Goal: Task Accomplishment & Management: Complete application form

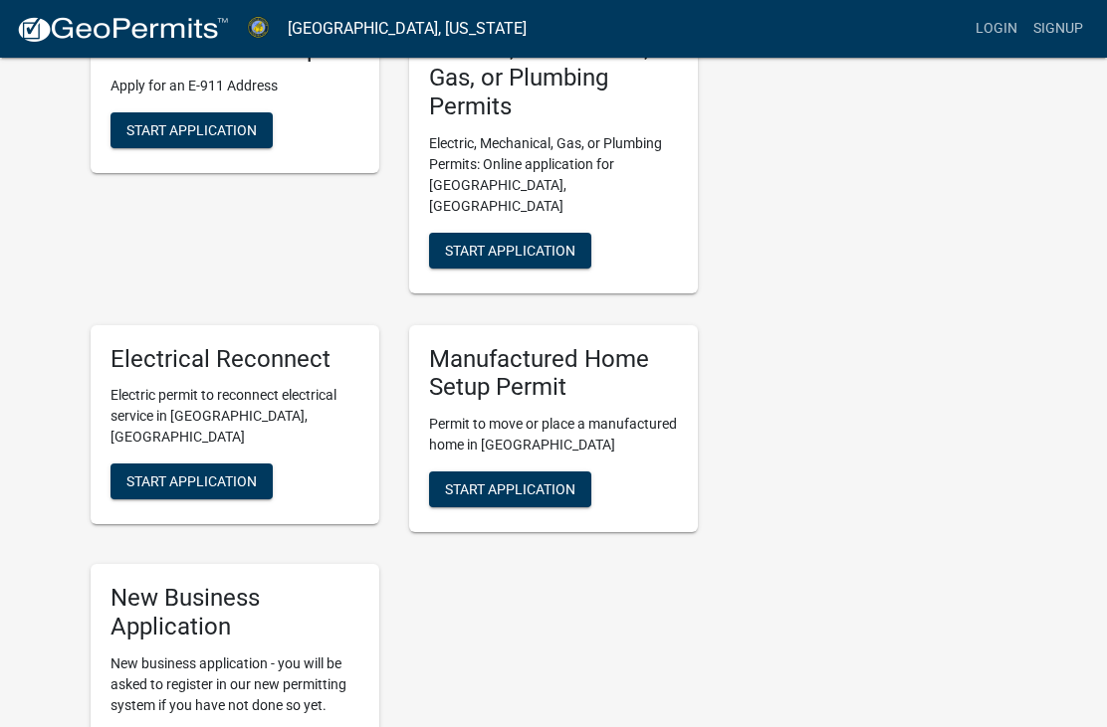
scroll to position [486, 0]
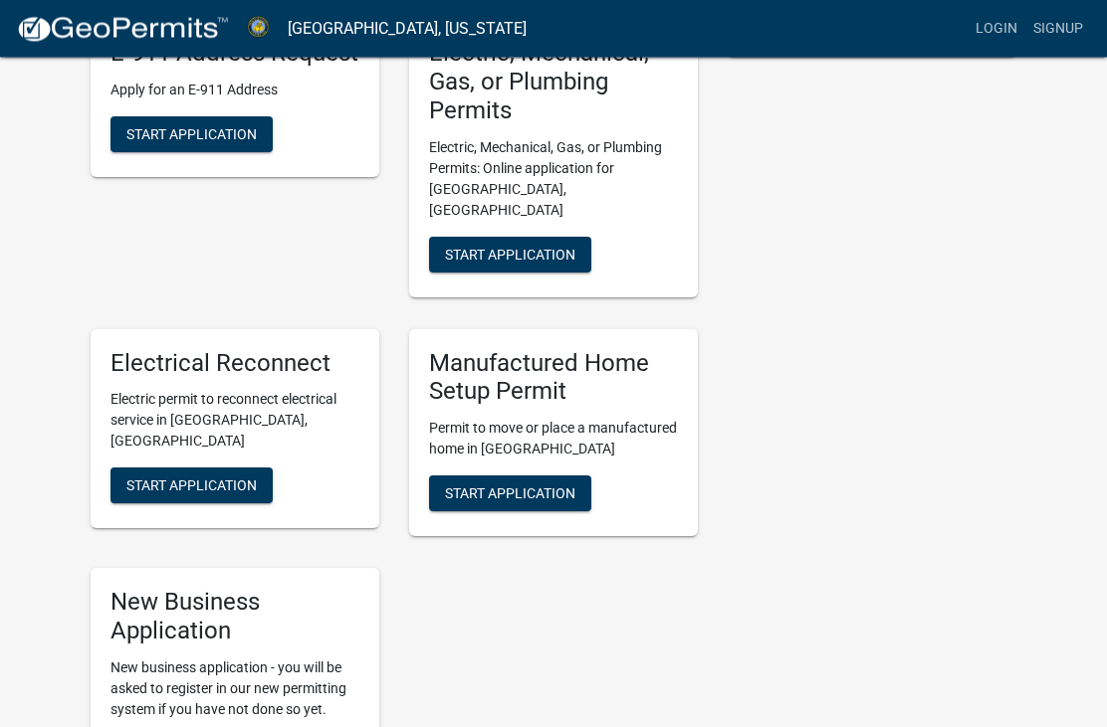
click at [540, 247] on span "Start Application" at bounding box center [510, 255] width 130 height 16
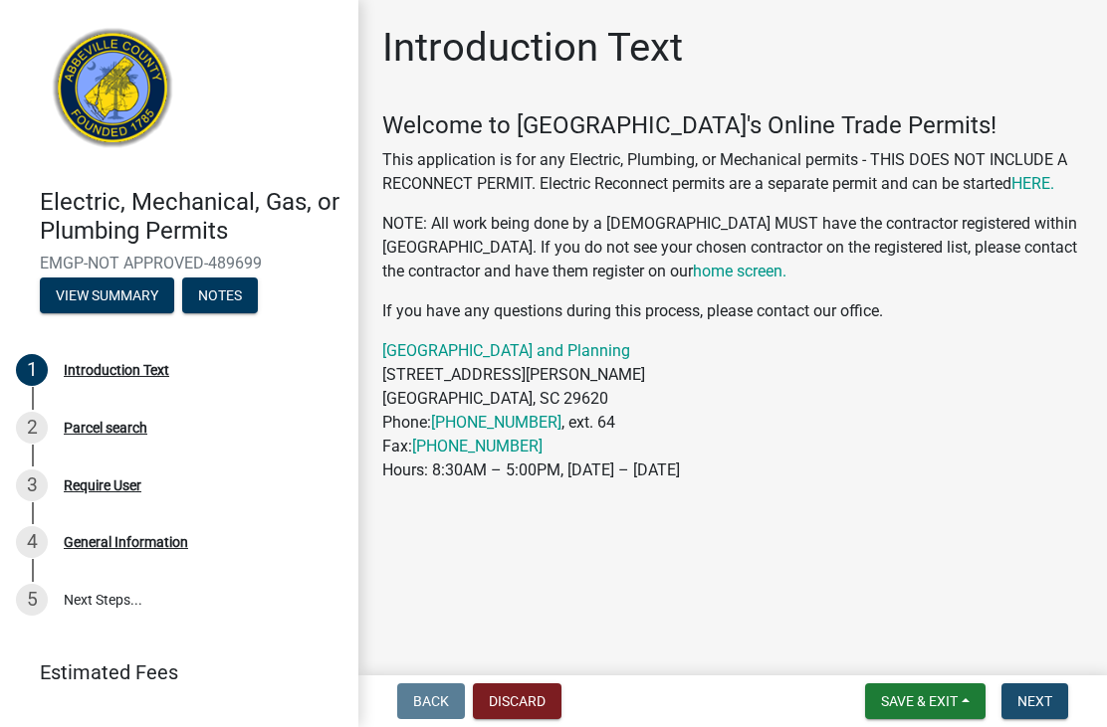
click at [1054, 712] on button "Next" at bounding box center [1034, 702] width 67 height 36
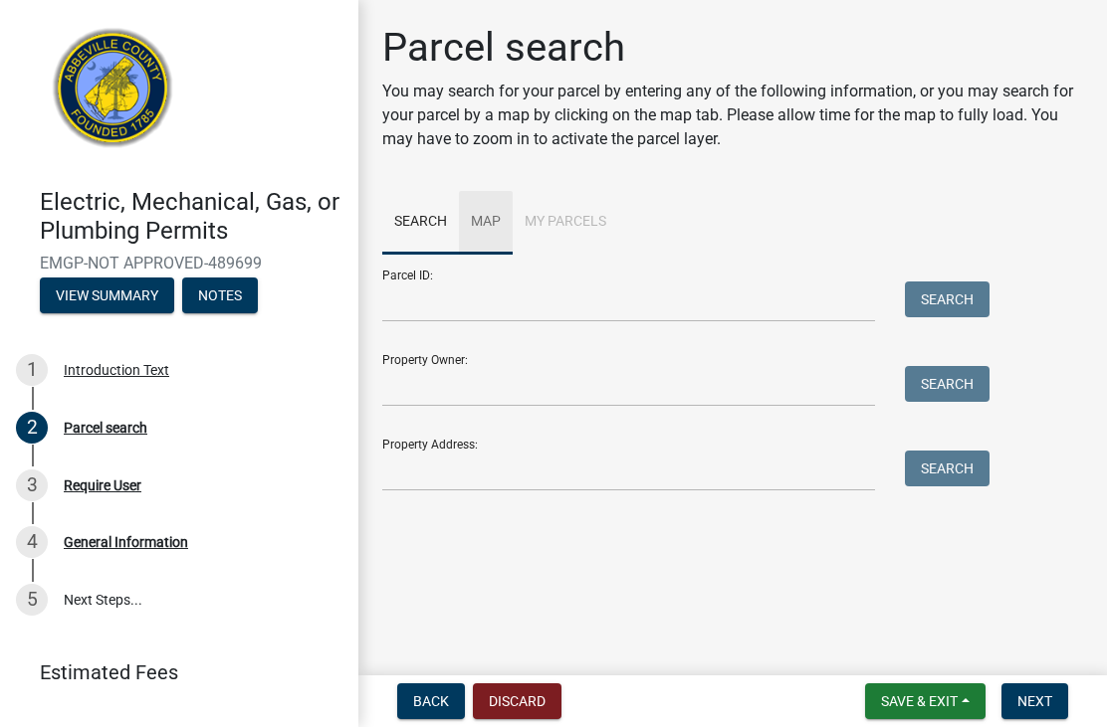
click at [485, 219] on link "Map" at bounding box center [486, 223] width 54 height 64
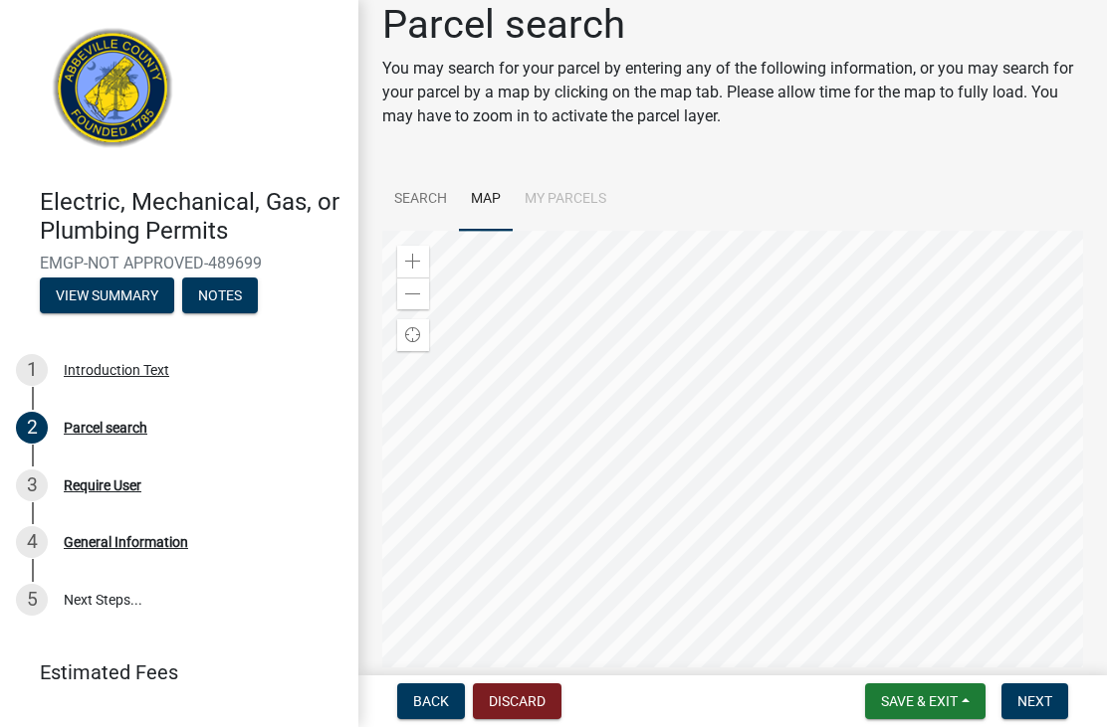
scroll to position [24, 0]
click at [952, 697] on span "Save & Exit" at bounding box center [919, 702] width 77 height 16
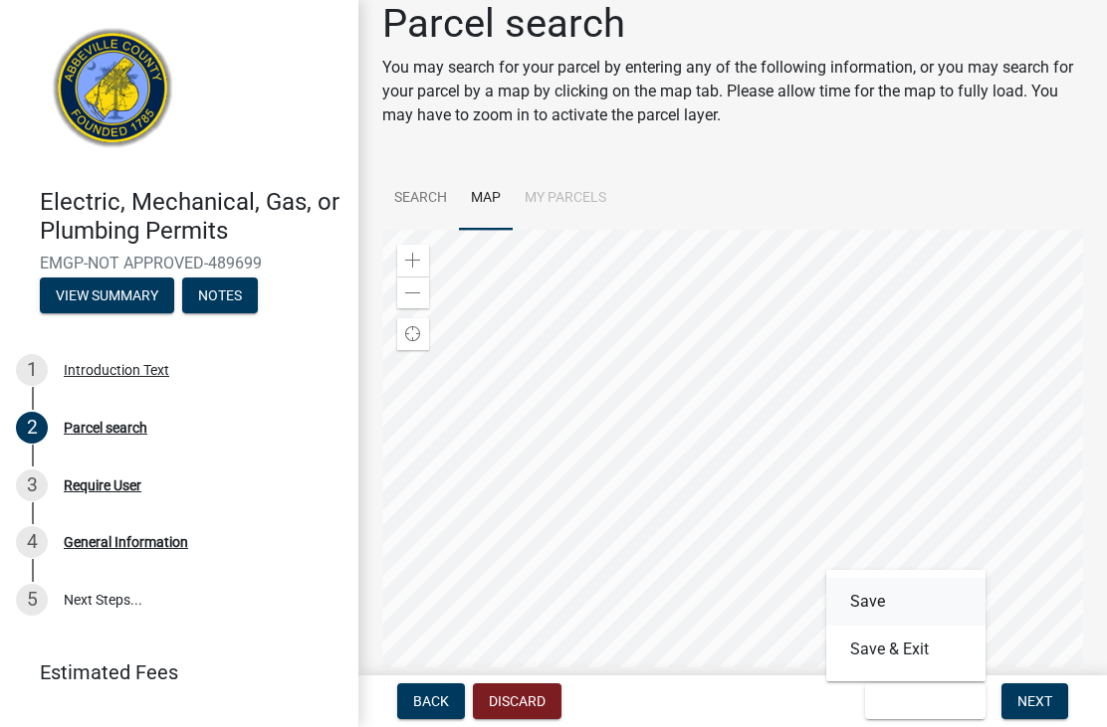
click at [892, 592] on button "Save" at bounding box center [905, 602] width 159 height 48
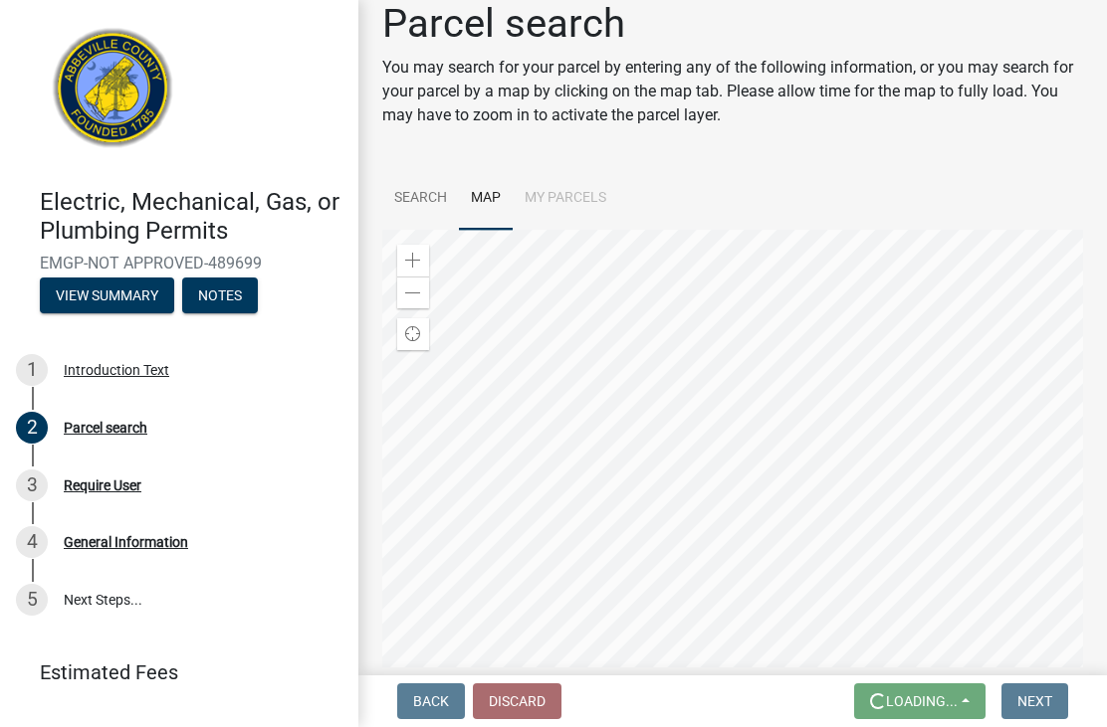
scroll to position [0, 0]
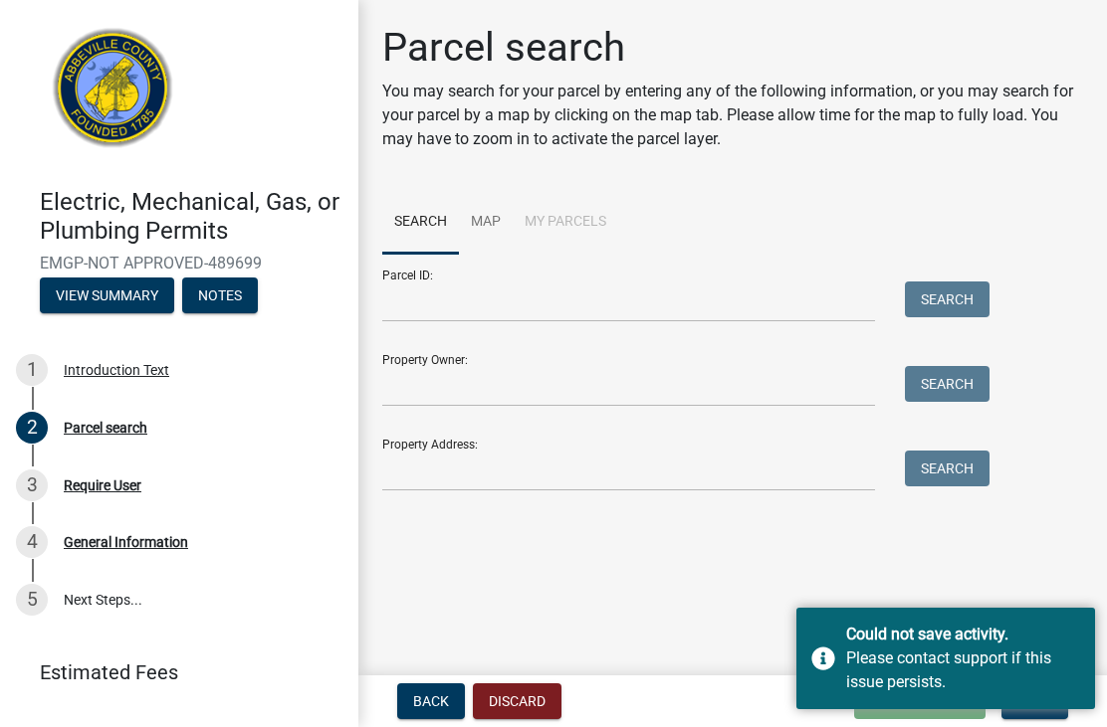
click at [584, 205] on li "My Parcels" at bounding box center [565, 223] width 105 height 64
click at [577, 225] on li "My Parcels" at bounding box center [565, 223] width 105 height 64
click at [487, 222] on link "Map" at bounding box center [486, 223] width 54 height 64
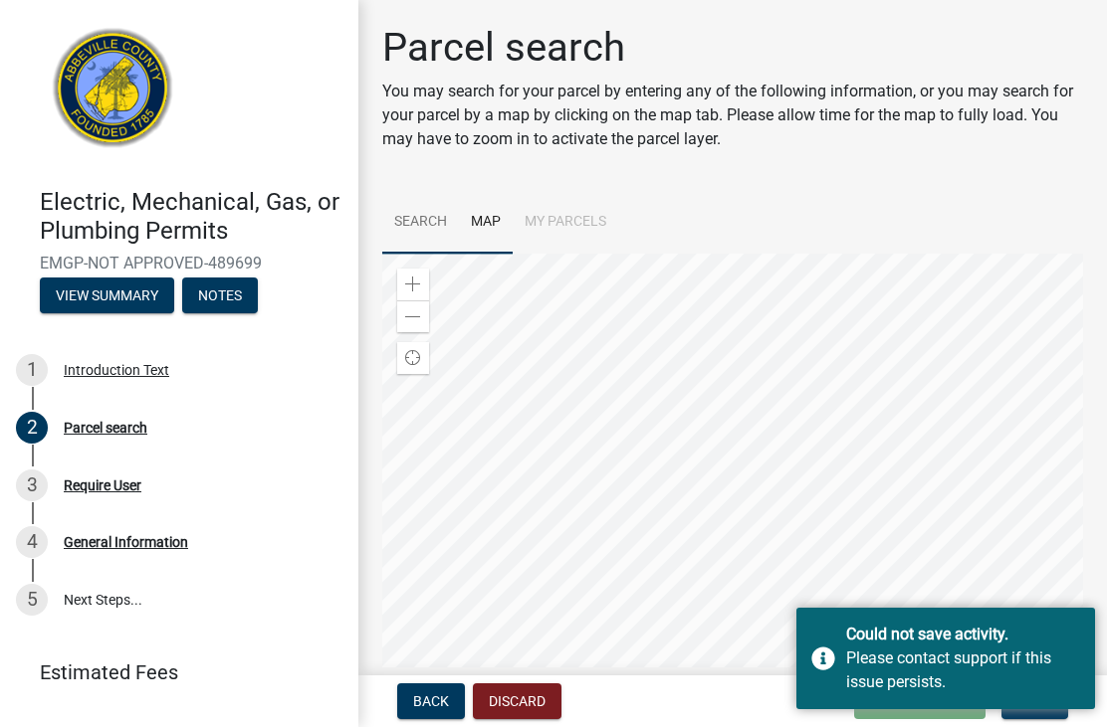
click at [430, 215] on link "Search" at bounding box center [420, 223] width 77 height 64
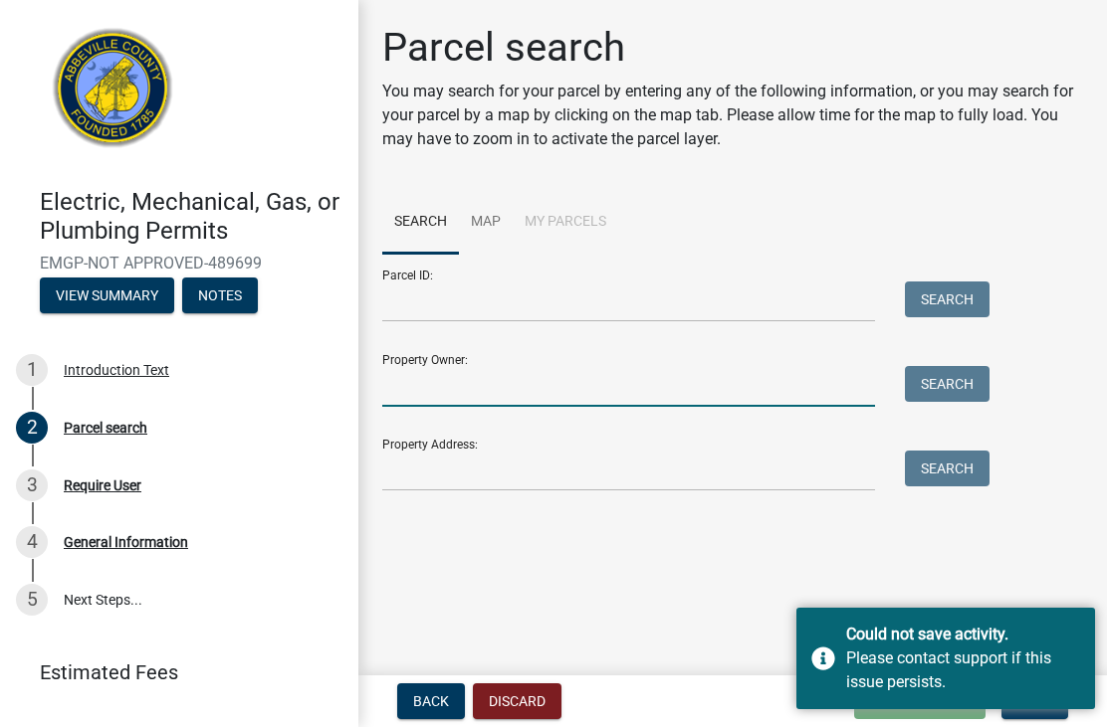
click at [523, 381] on input "Property Owner:" at bounding box center [628, 386] width 493 height 41
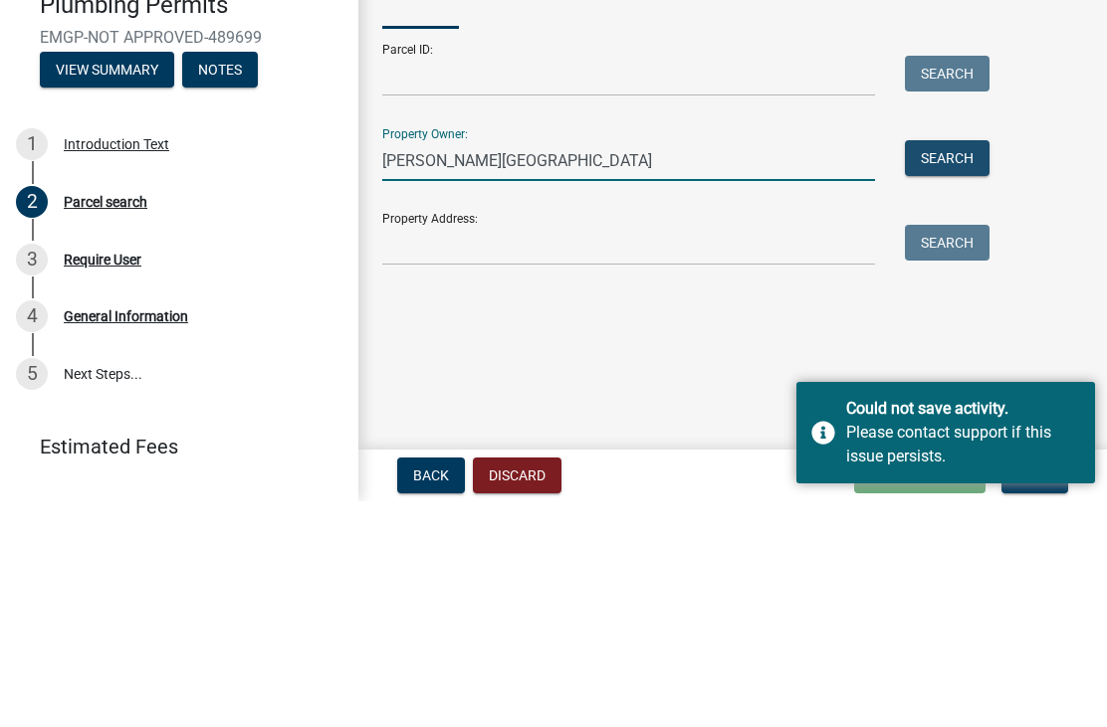
type input "Knox Building"
click at [950, 366] on button "Search" at bounding box center [947, 384] width 85 height 36
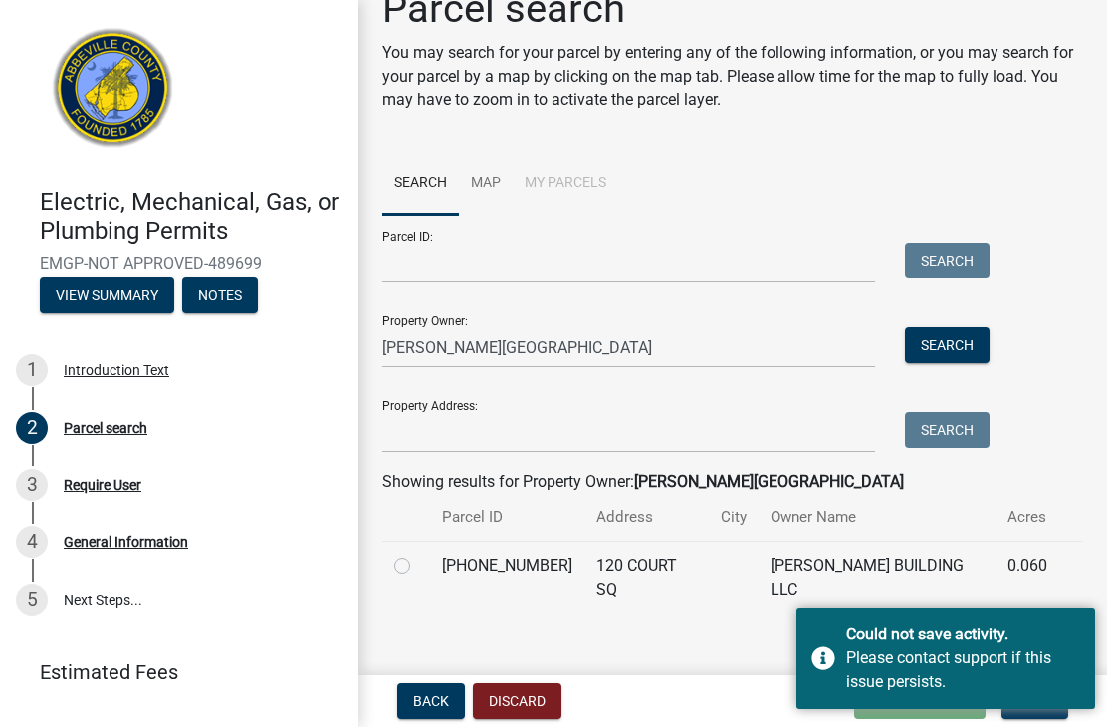
scroll to position [38, 0]
click at [418, 555] on label at bounding box center [418, 555] width 0 height 0
click at [418, 566] on input "radio" at bounding box center [424, 561] width 13 height 13
radio input "true"
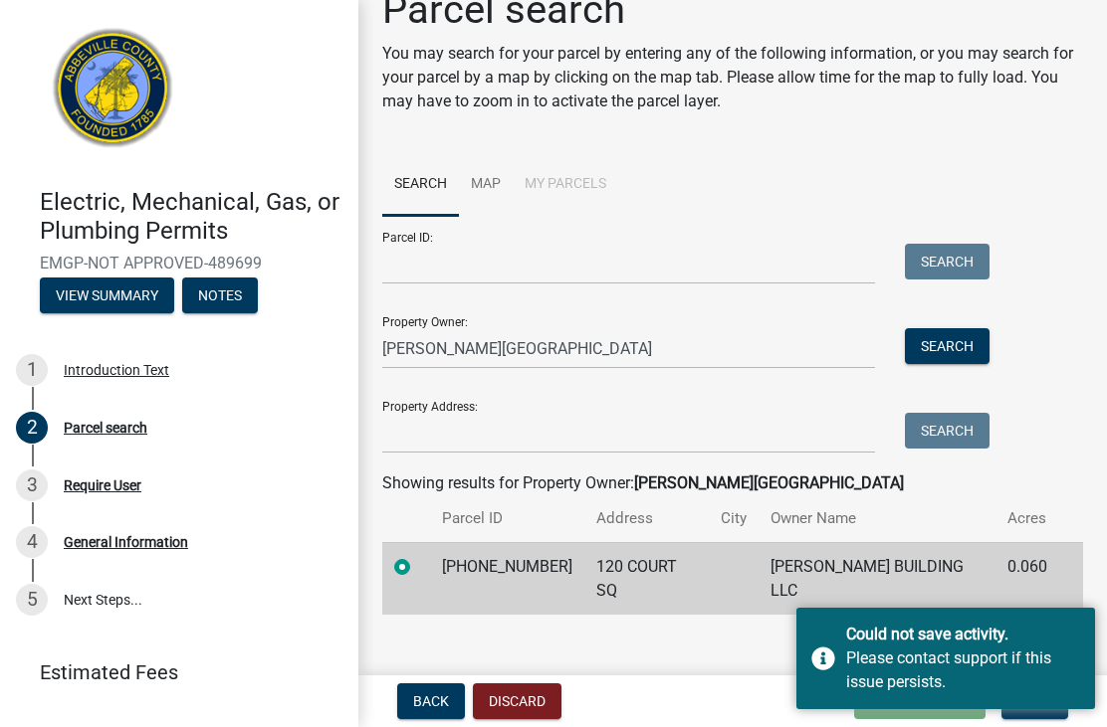
click at [694, 690] on div "Back Discard Loading... Save Save & Exit Next" at bounding box center [732, 702] width 717 height 36
click at [1052, 719] on button "Next" at bounding box center [1034, 702] width 67 height 36
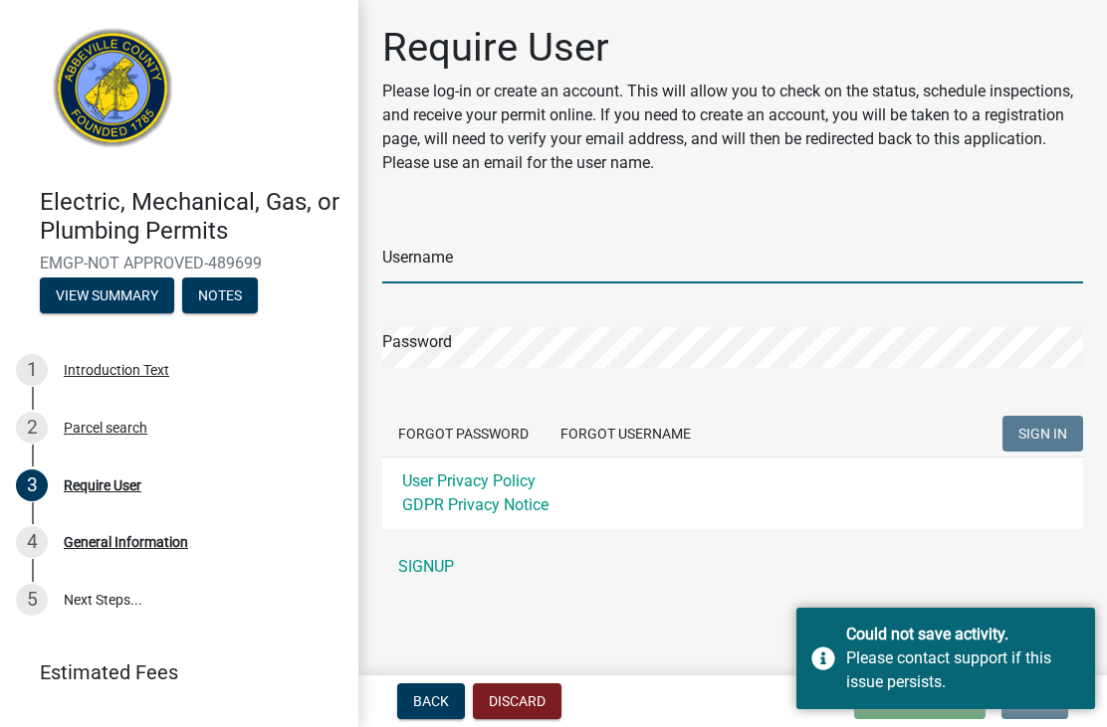
click at [563, 259] on input "Username" at bounding box center [732, 263] width 701 height 41
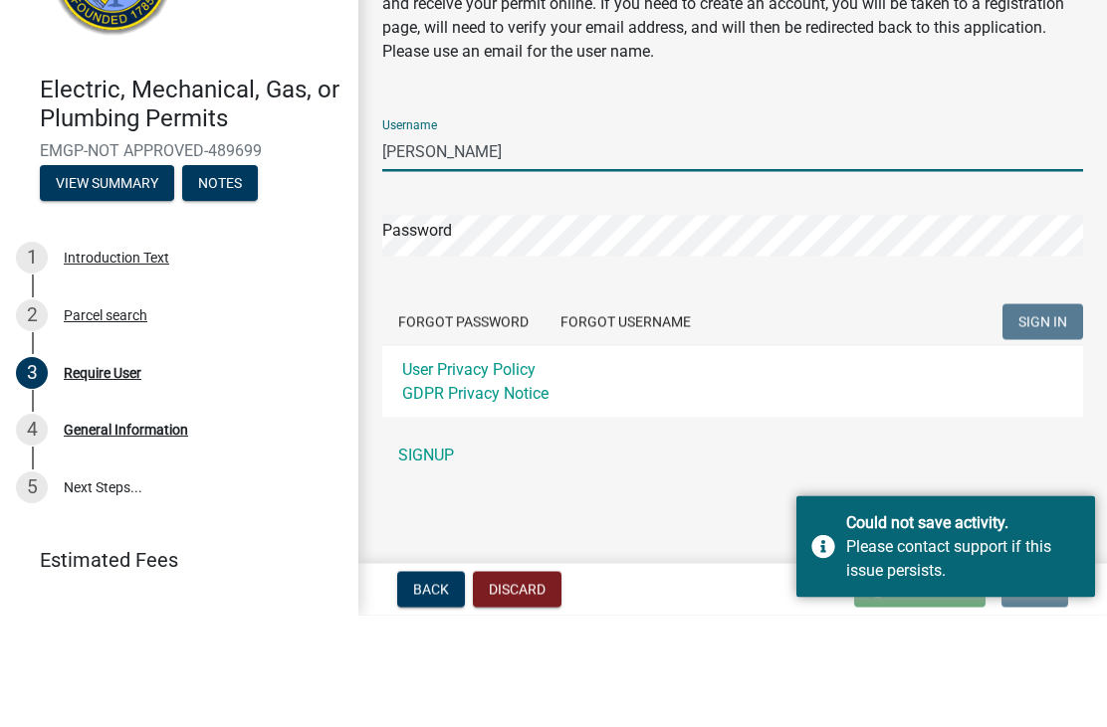
type input "Reuland"
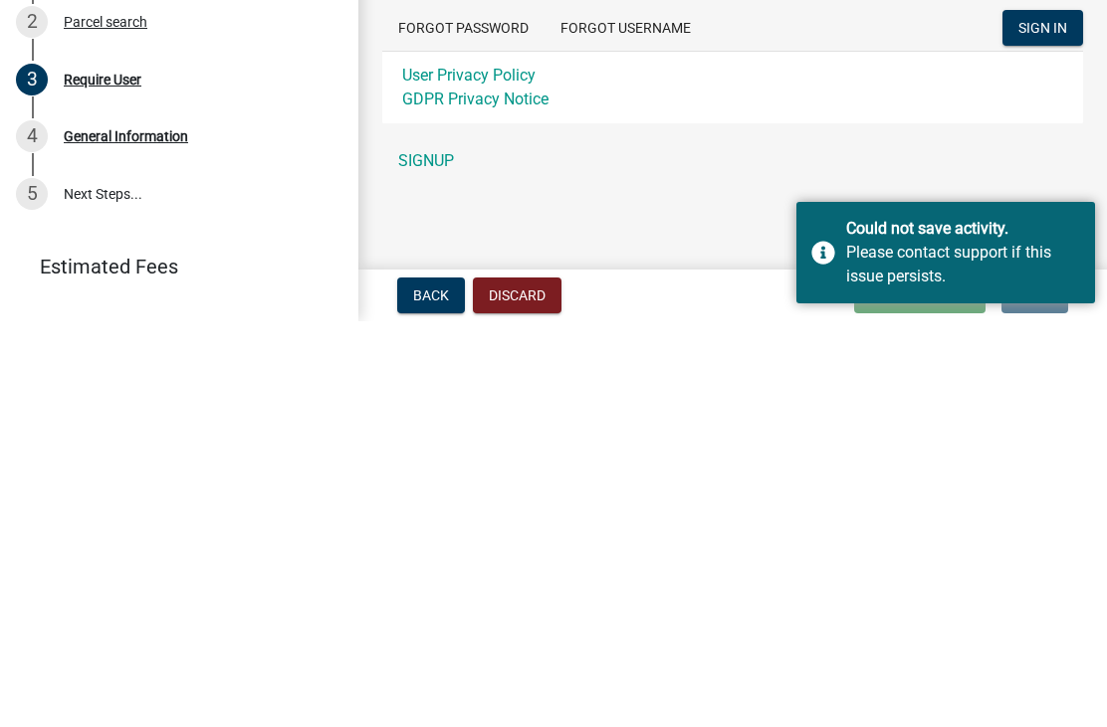
click at [428, 547] on link "SIGNUP" at bounding box center [732, 567] width 701 height 40
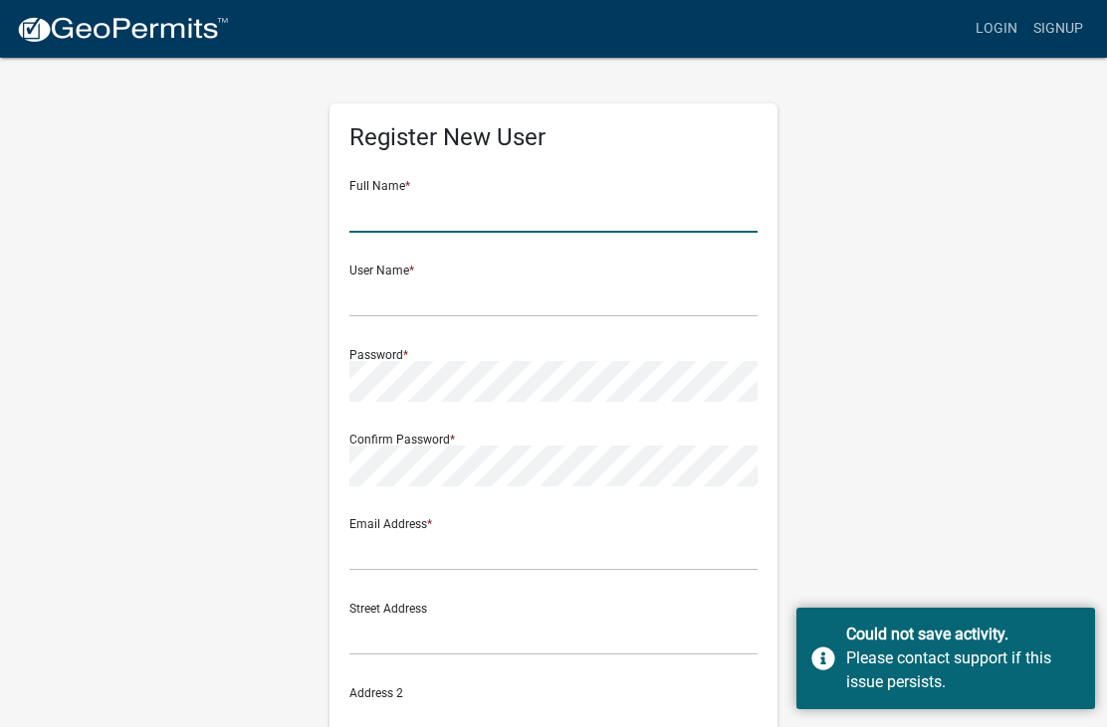
click at [556, 204] on input "text" at bounding box center [553, 212] width 408 height 41
type input "[PERSON_NAME]"
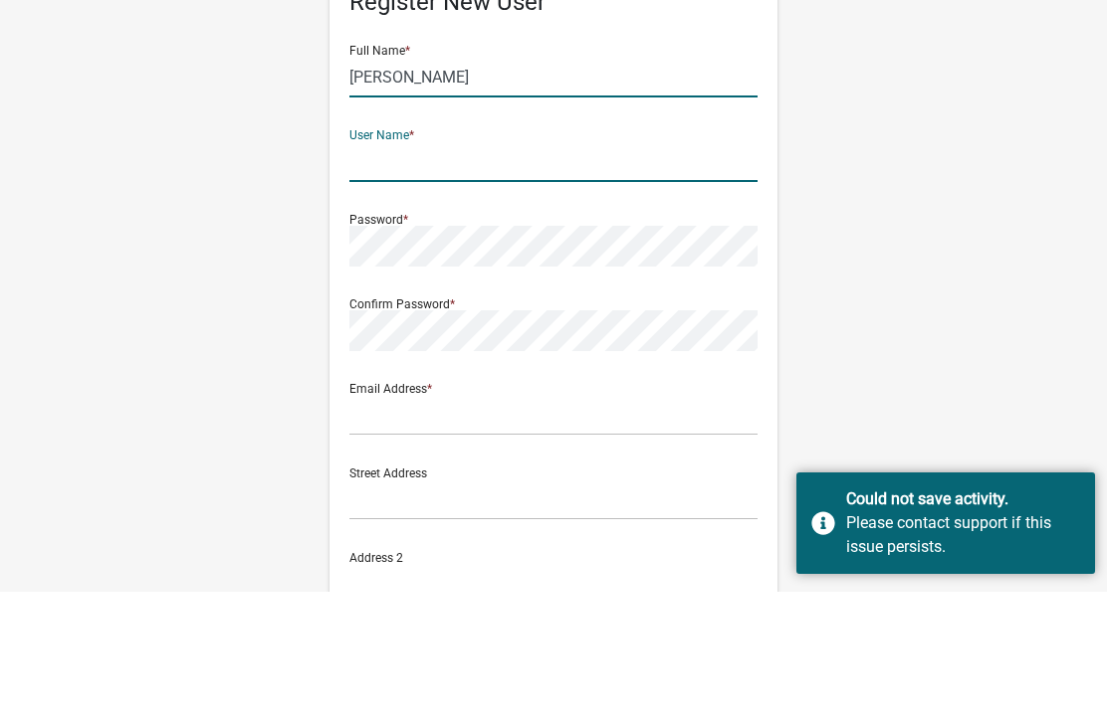
click at [521, 192] on input "[PERSON_NAME]" at bounding box center [553, 212] width 408 height 41
click at [508, 277] on input "text" at bounding box center [553, 297] width 408 height 41
type input "Reuland"
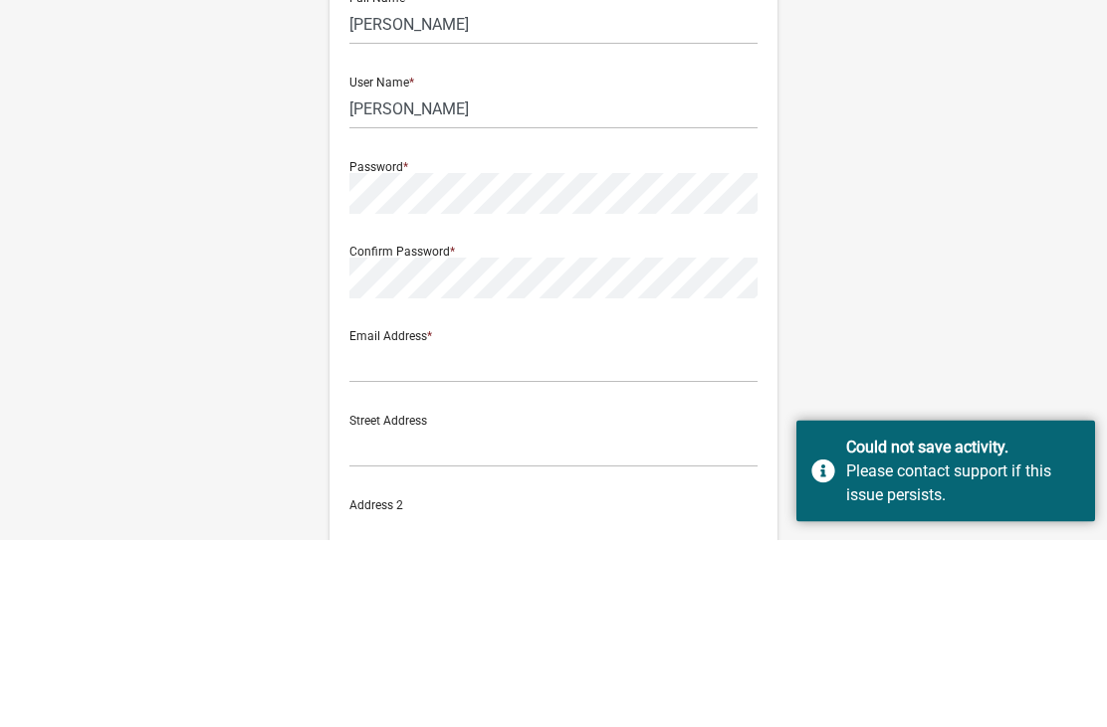
scroll to position [188, 0]
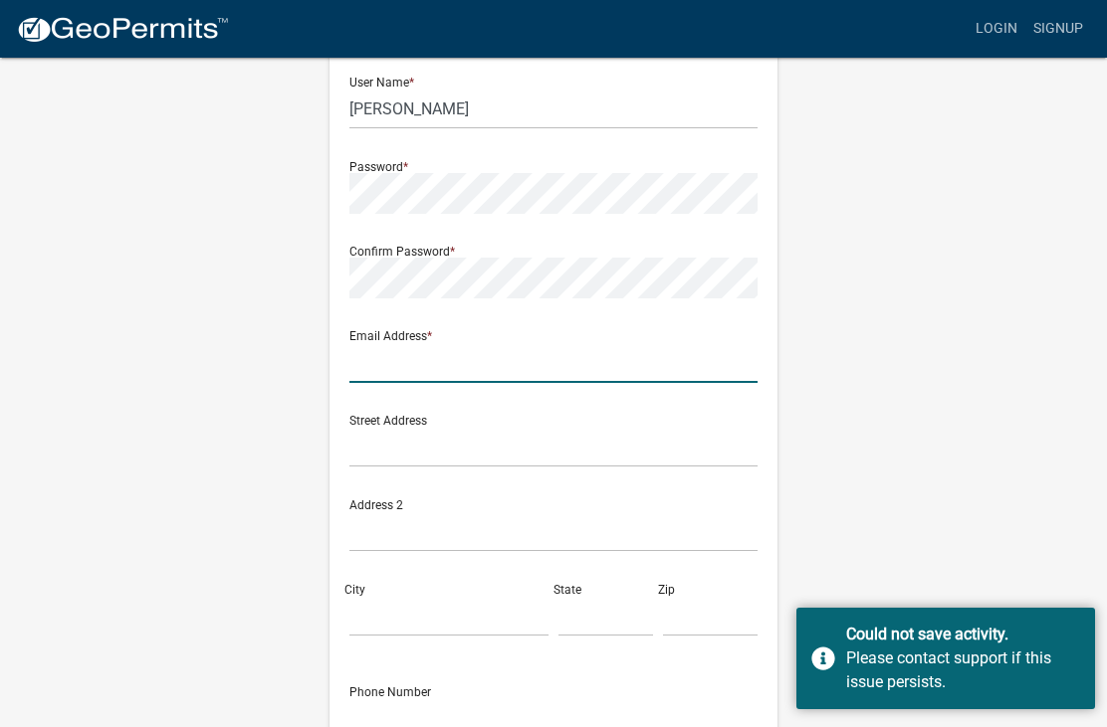
click at [503, 364] on input "text" at bounding box center [553, 362] width 408 height 41
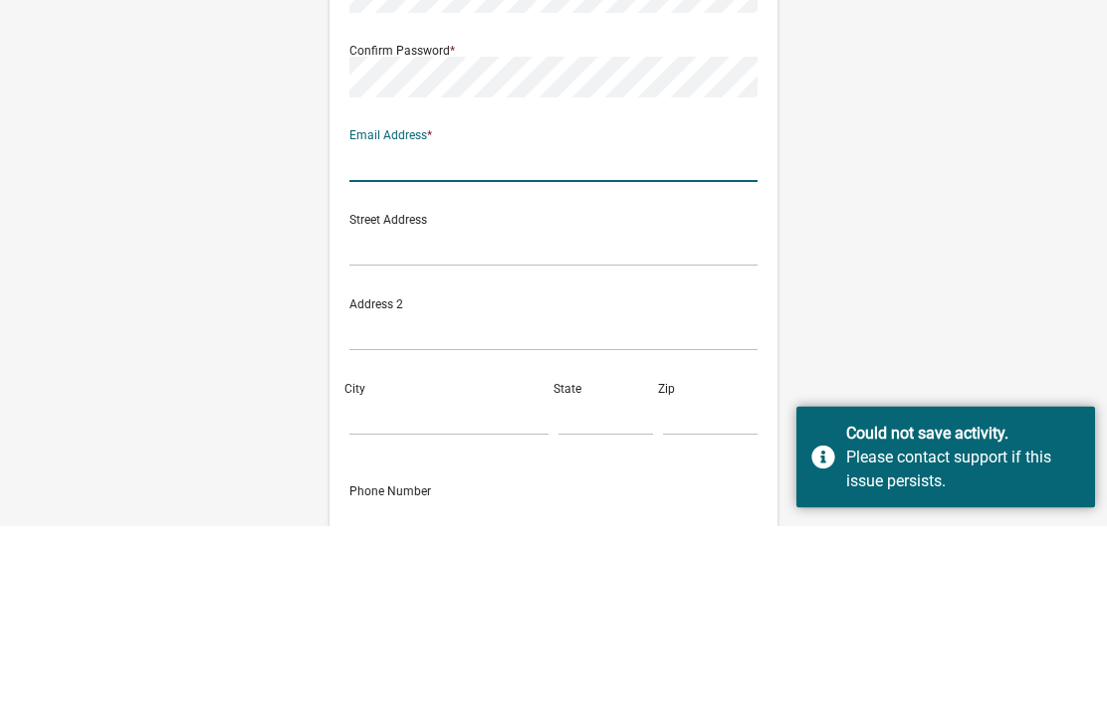
type input "nreuland@hotmail.com"
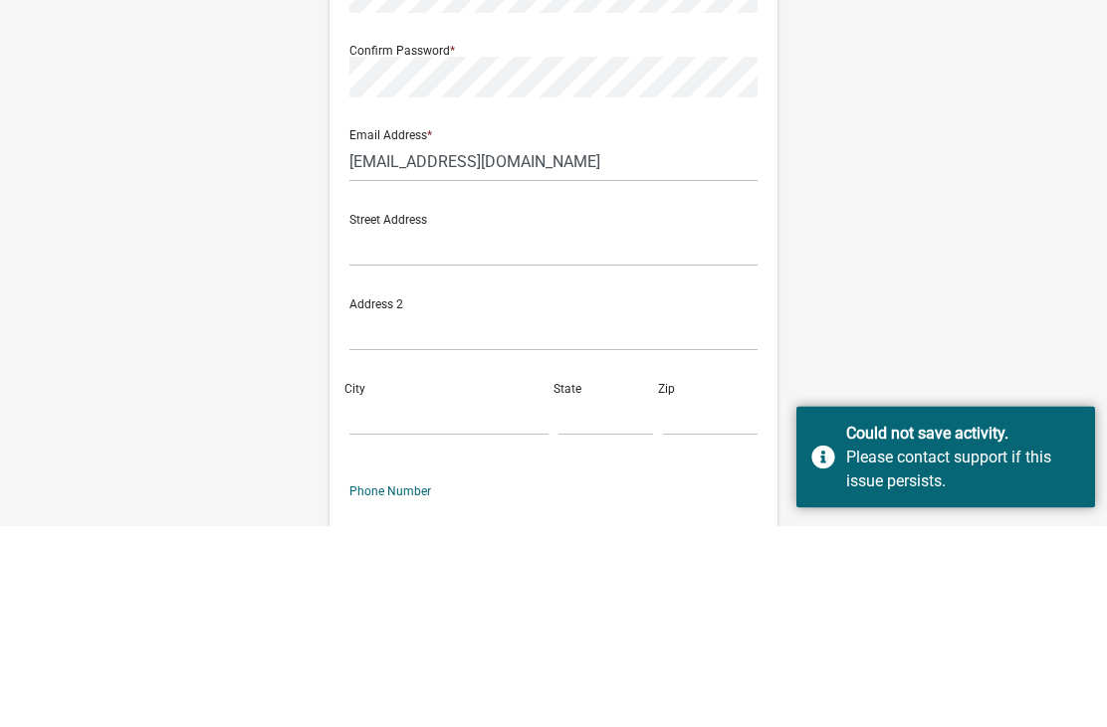
scroll to position [339, 0]
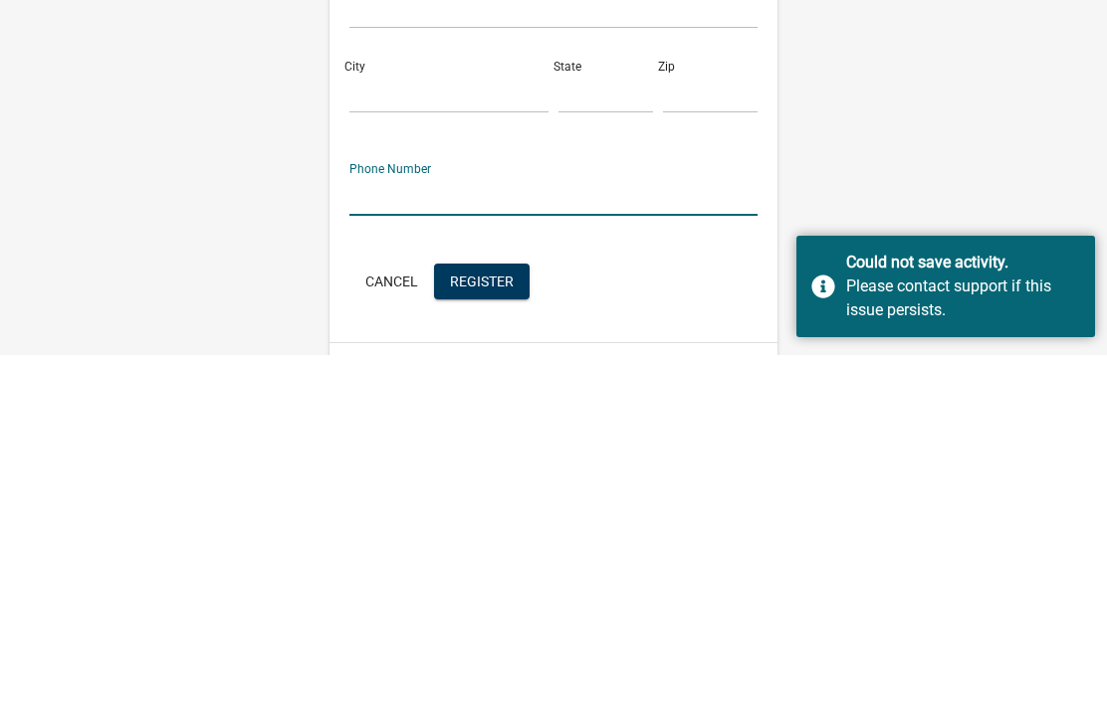
type input "3606727534"
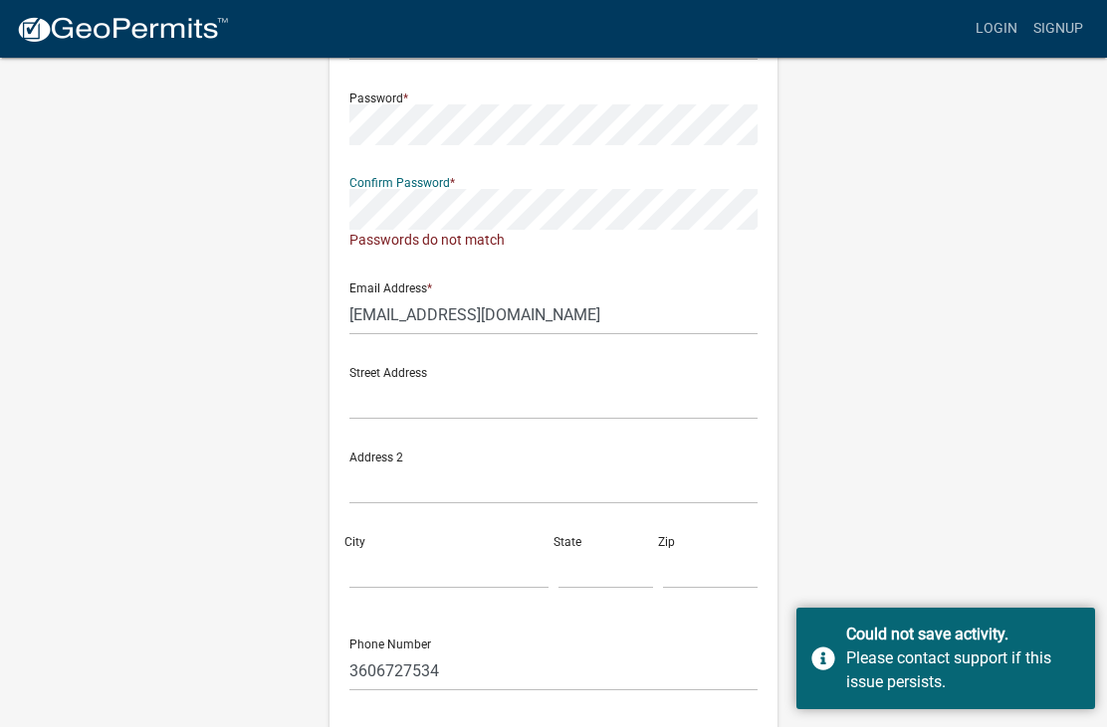
scroll to position [239, 0]
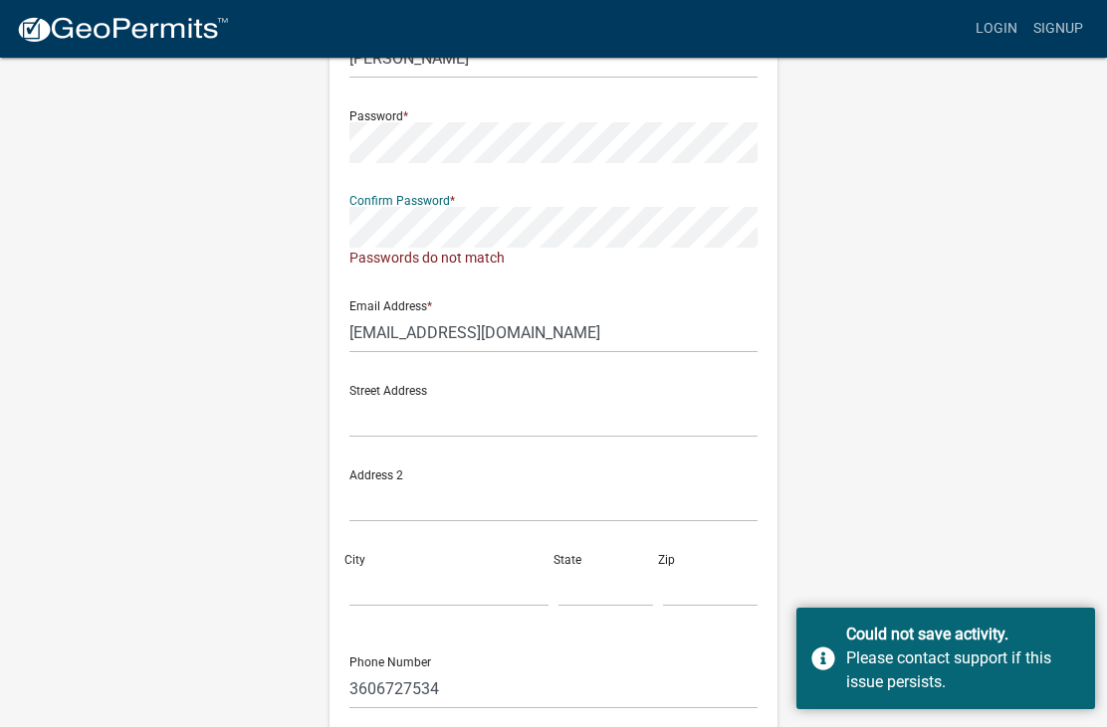
click at [644, 292] on div "Email Address * nreuland@hotmail.com" at bounding box center [553, 319] width 408 height 69
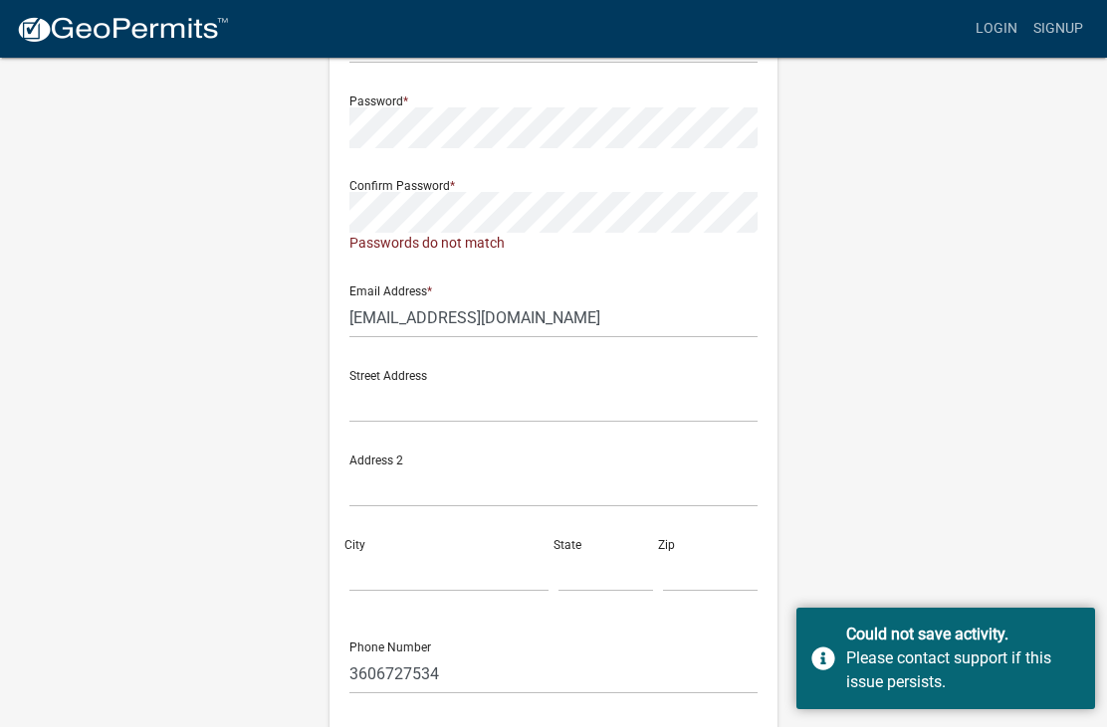
scroll to position [248, 0]
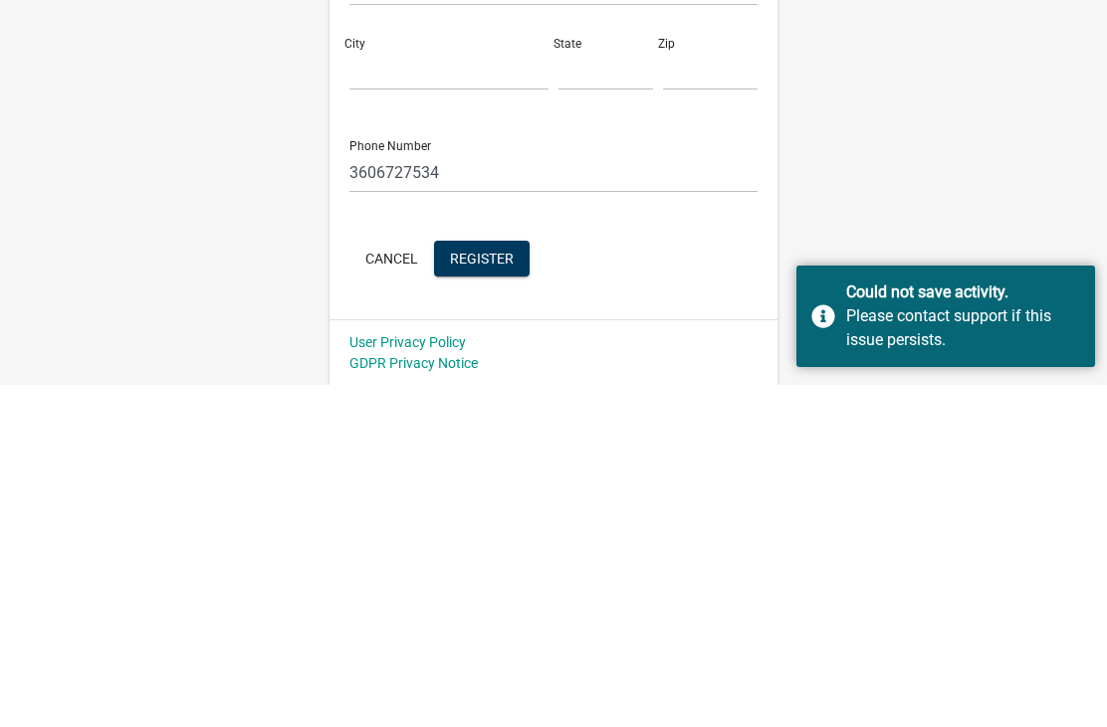
click at [503, 592] on span "Register" at bounding box center [482, 600] width 64 height 16
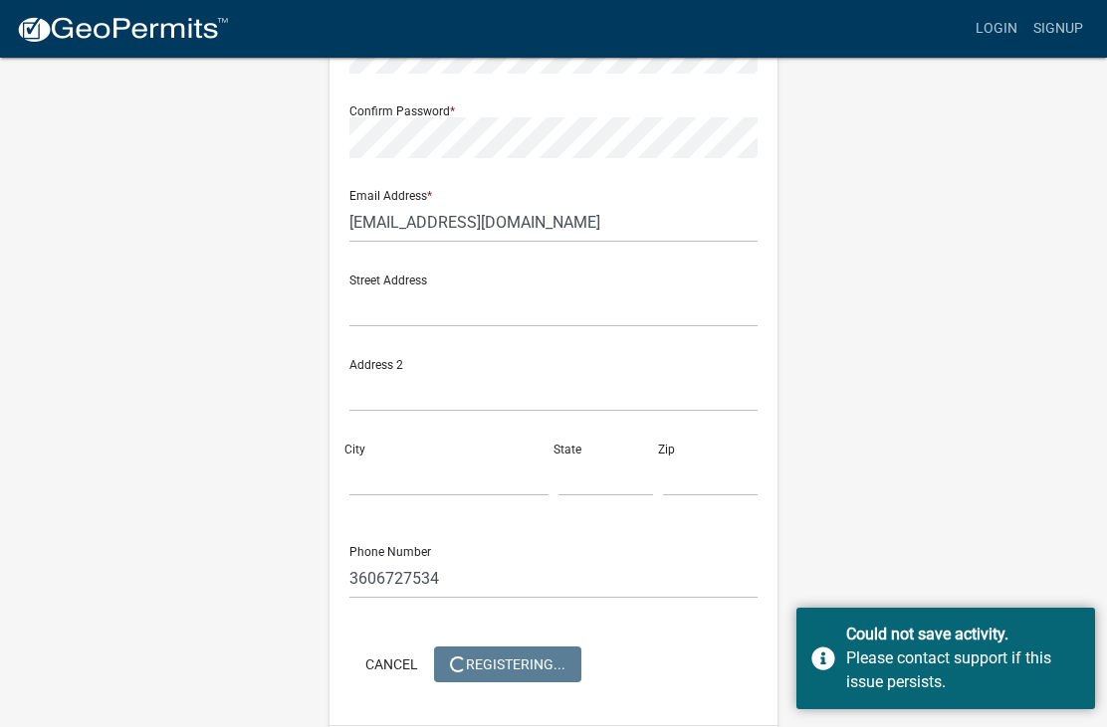
scroll to position [0, 0]
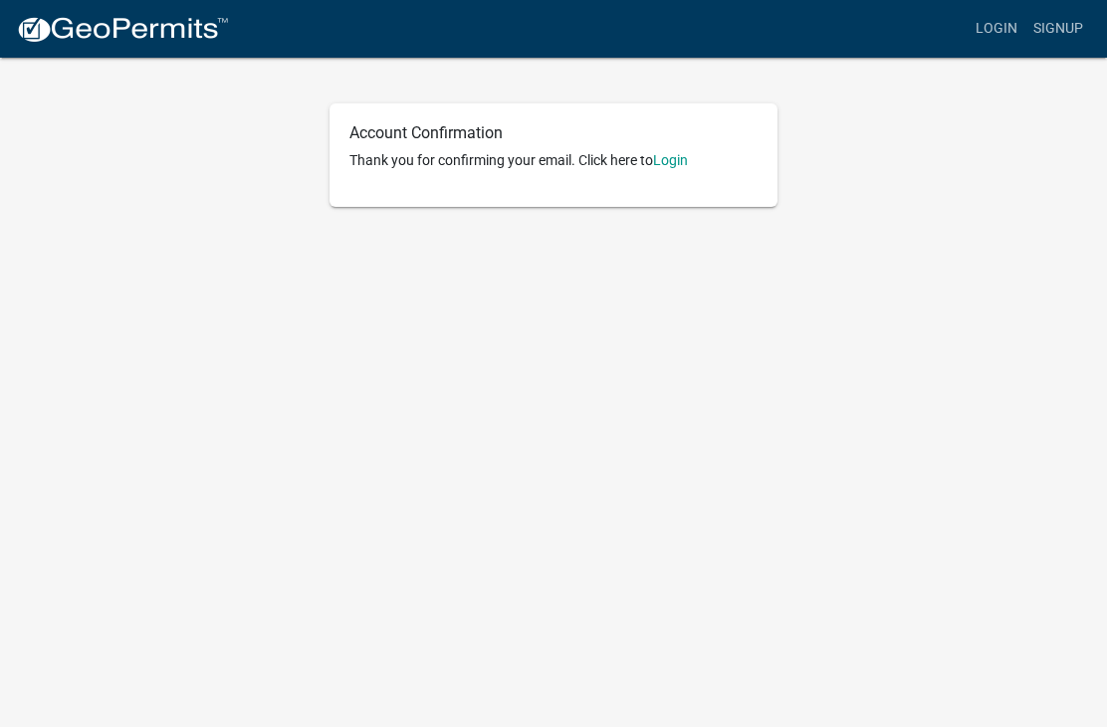
click at [667, 167] on link "Login" at bounding box center [670, 160] width 35 height 16
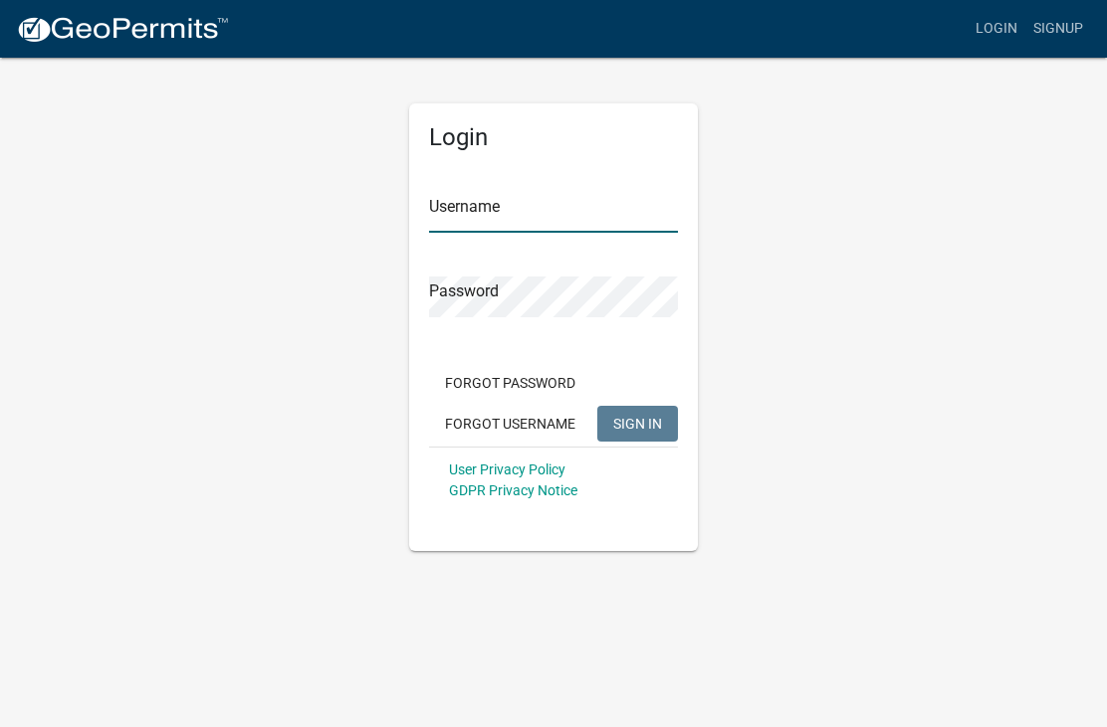
click at [507, 212] on input "Username" at bounding box center [553, 212] width 249 height 41
type input "Reuland"
click at [637, 423] on button "SIGN IN" at bounding box center [637, 424] width 81 height 36
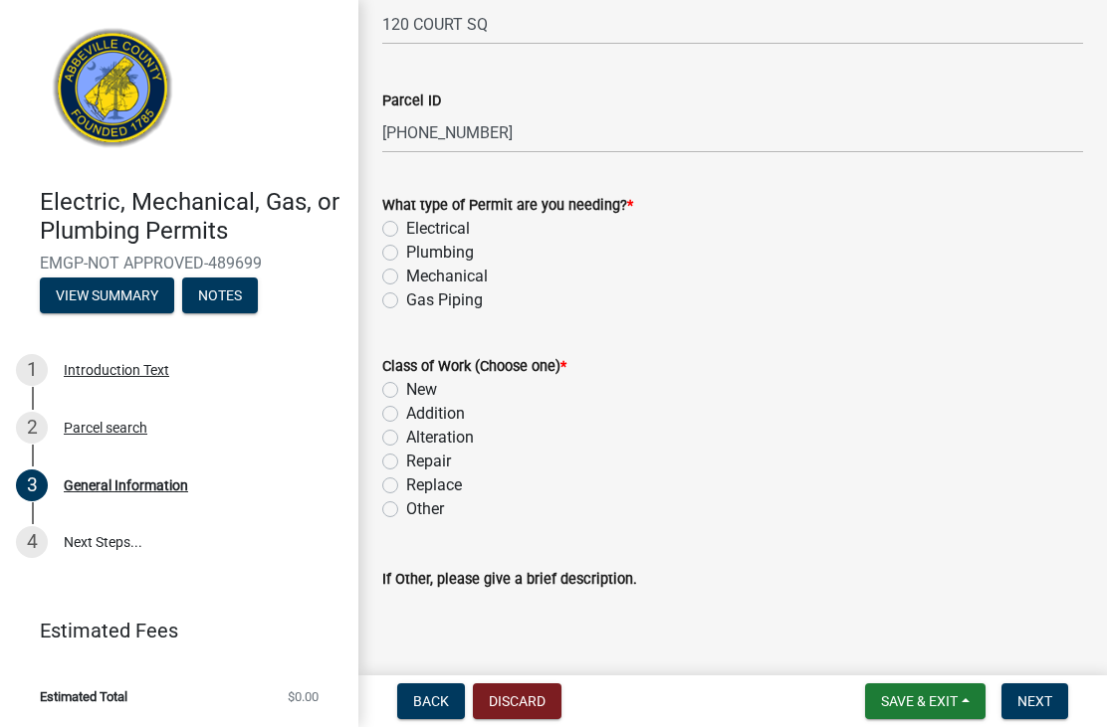
scroll to position [158, 0]
click at [406, 230] on label "Electrical" at bounding box center [438, 230] width 64 height 24
click at [406, 230] on input "Electrical" at bounding box center [412, 224] width 13 height 13
radio input "true"
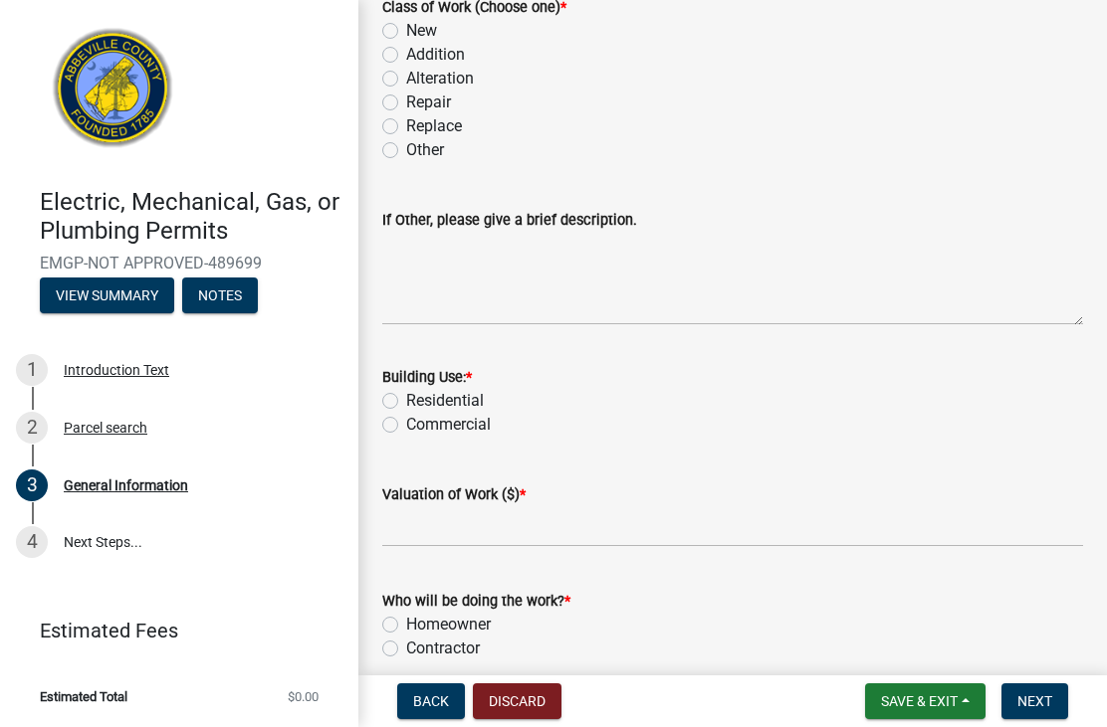
scroll to position [521, 0]
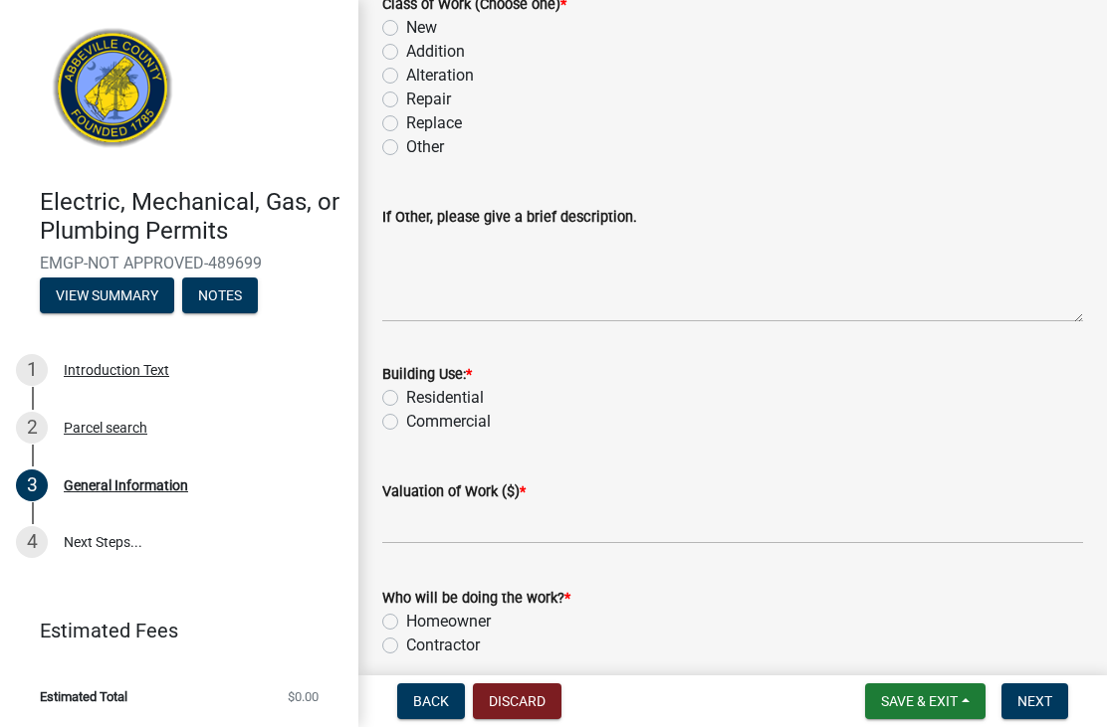
click at [406, 427] on label "Commercial" at bounding box center [448, 422] width 85 height 24
click at [406, 423] on input "Commercial" at bounding box center [412, 416] width 13 height 13
radio input "true"
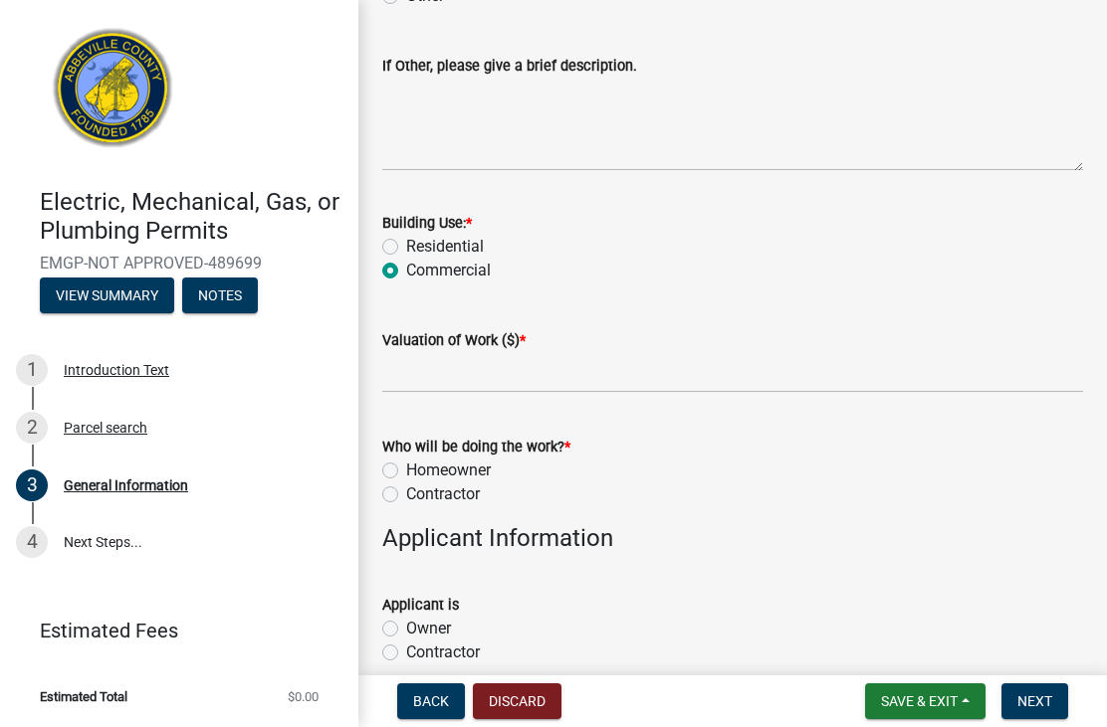
scroll to position [675, 0]
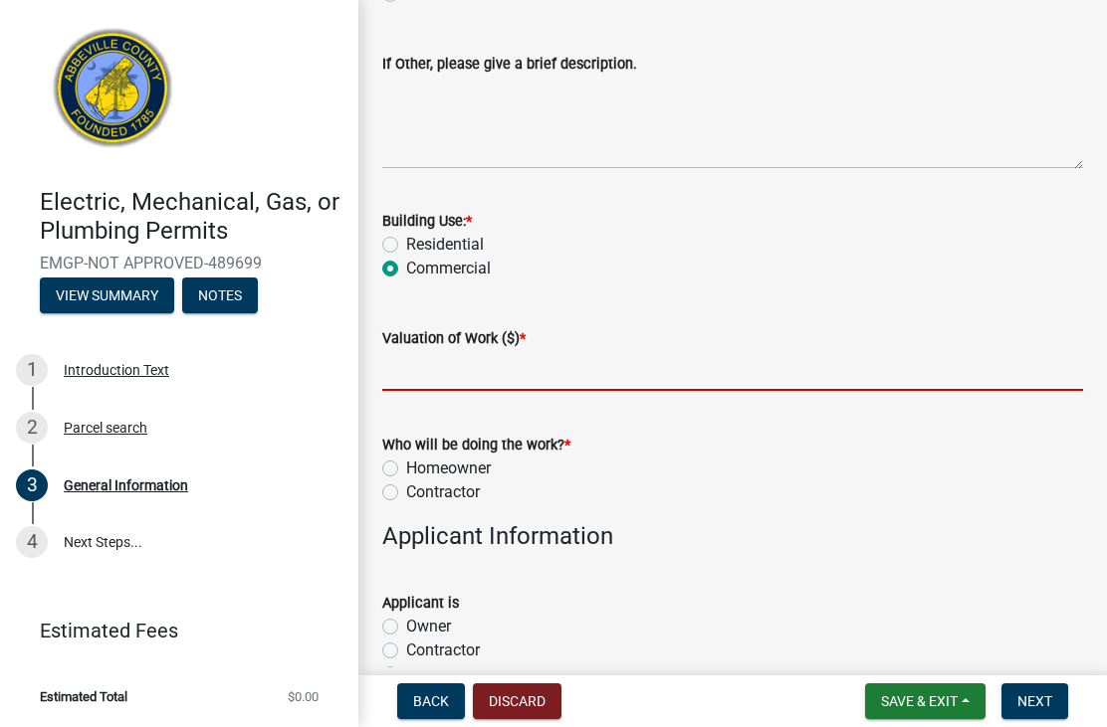
click at [702, 379] on input "text" at bounding box center [732, 370] width 701 height 41
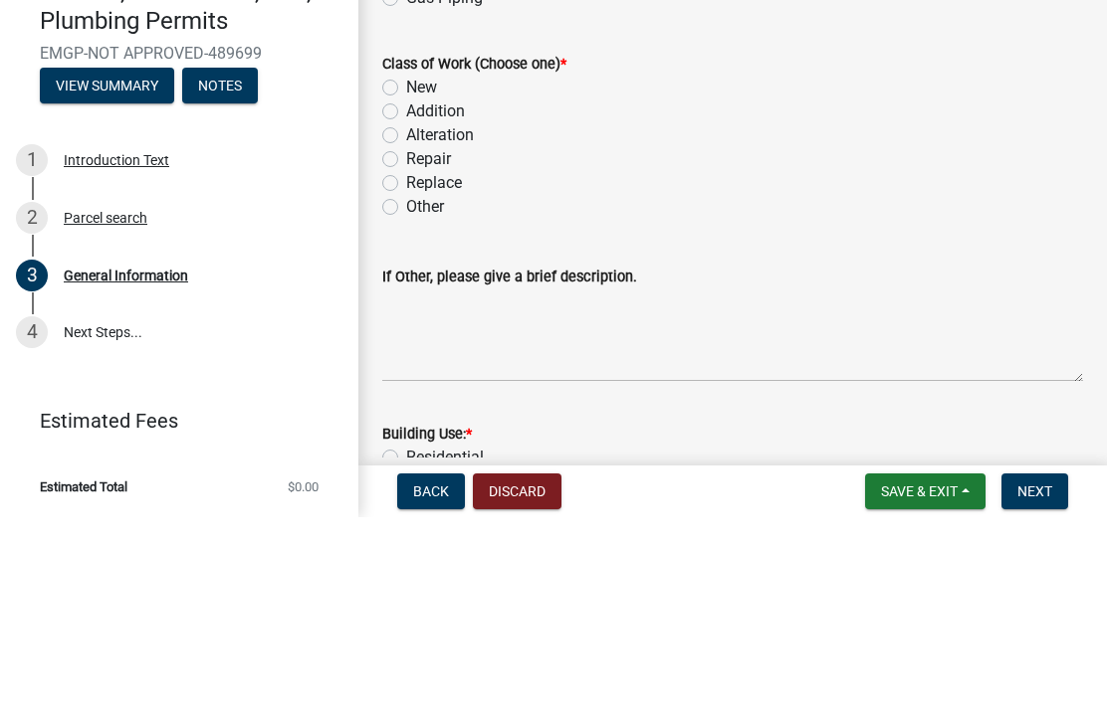
scroll to position [222, 0]
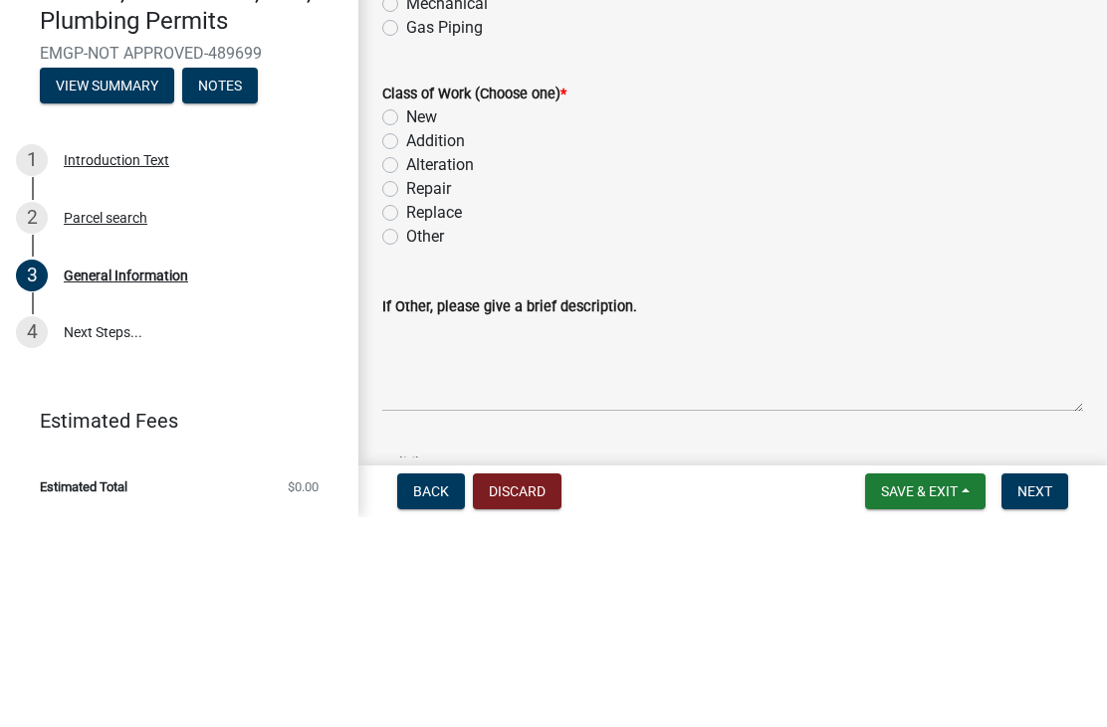
type input "2000"
click at [406, 363] on label "Alteration" at bounding box center [440, 375] width 68 height 24
click at [406, 363] on input "Alteration" at bounding box center [412, 369] width 13 height 13
radio input "true"
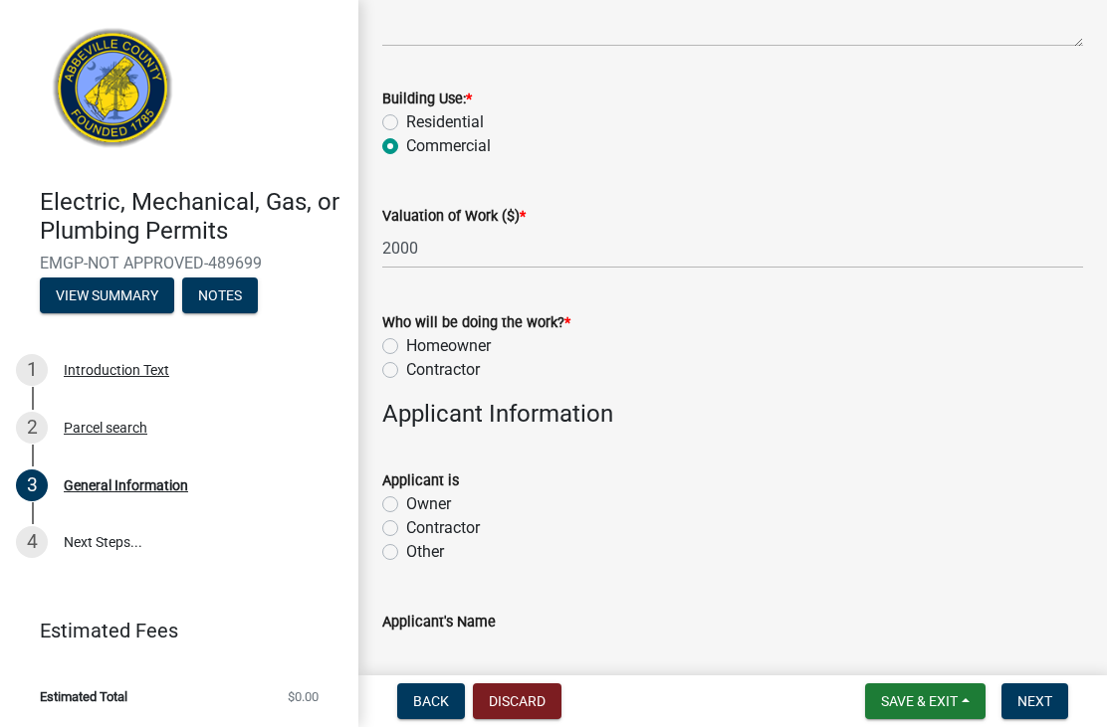
scroll to position [798, 0]
click at [406, 371] on label "Contractor" at bounding box center [443, 369] width 74 height 24
click at [406, 370] on input "Contractor" at bounding box center [412, 363] width 13 height 13
radio input "true"
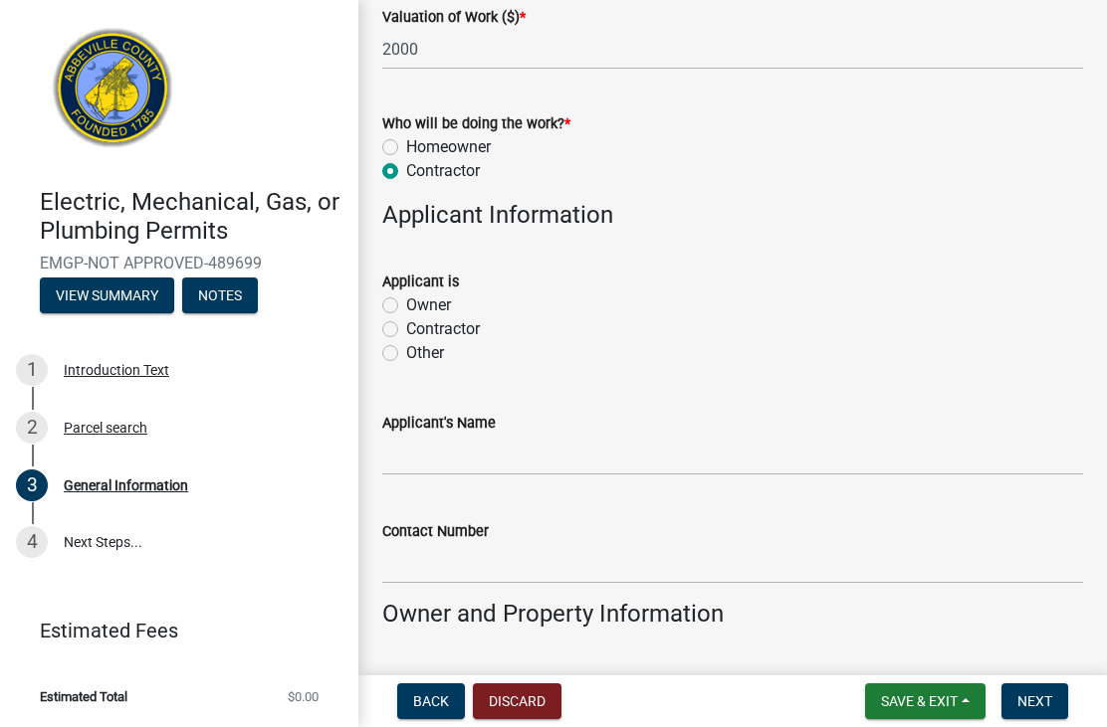
scroll to position [998, 0]
click at [406, 301] on label "Owner" at bounding box center [428, 304] width 45 height 24
click at [406, 301] on input "Owner" at bounding box center [412, 298] width 13 height 13
radio input "true"
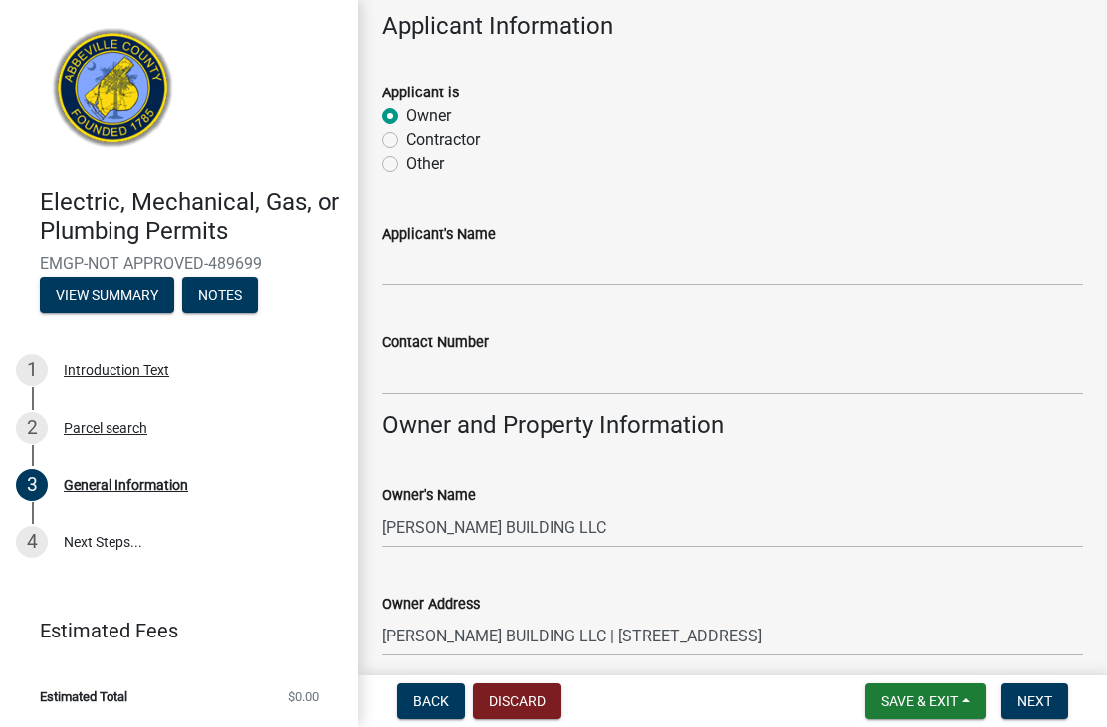
scroll to position [1188, 0]
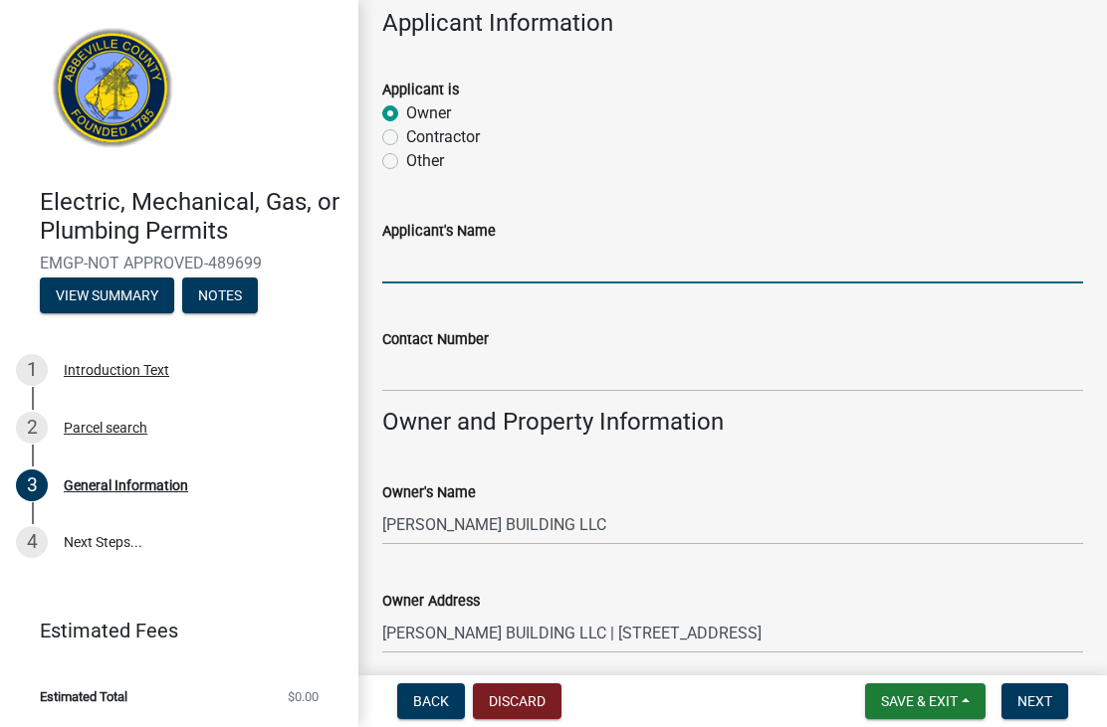
click at [681, 272] on input "Applicant's Name" at bounding box center [732, 263] width 701 height 41
type input "[PERSON_NAME]"
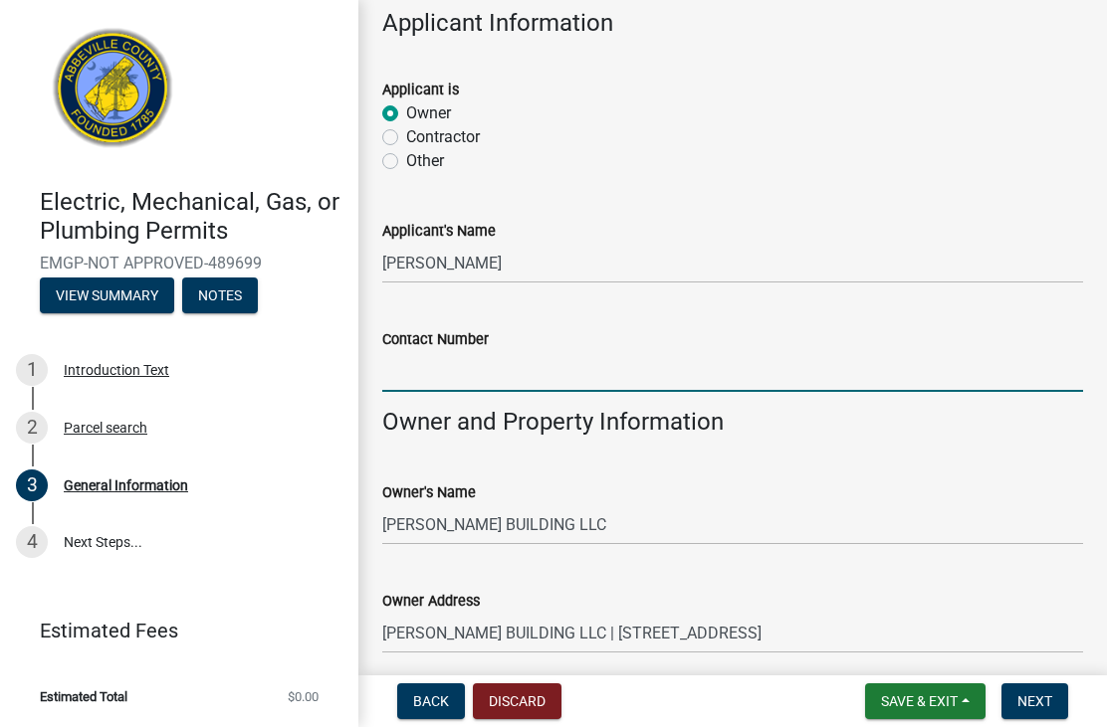
click at [619, 373] on input "Contact Number" at bounding box center [732, 371] width 701 height 41
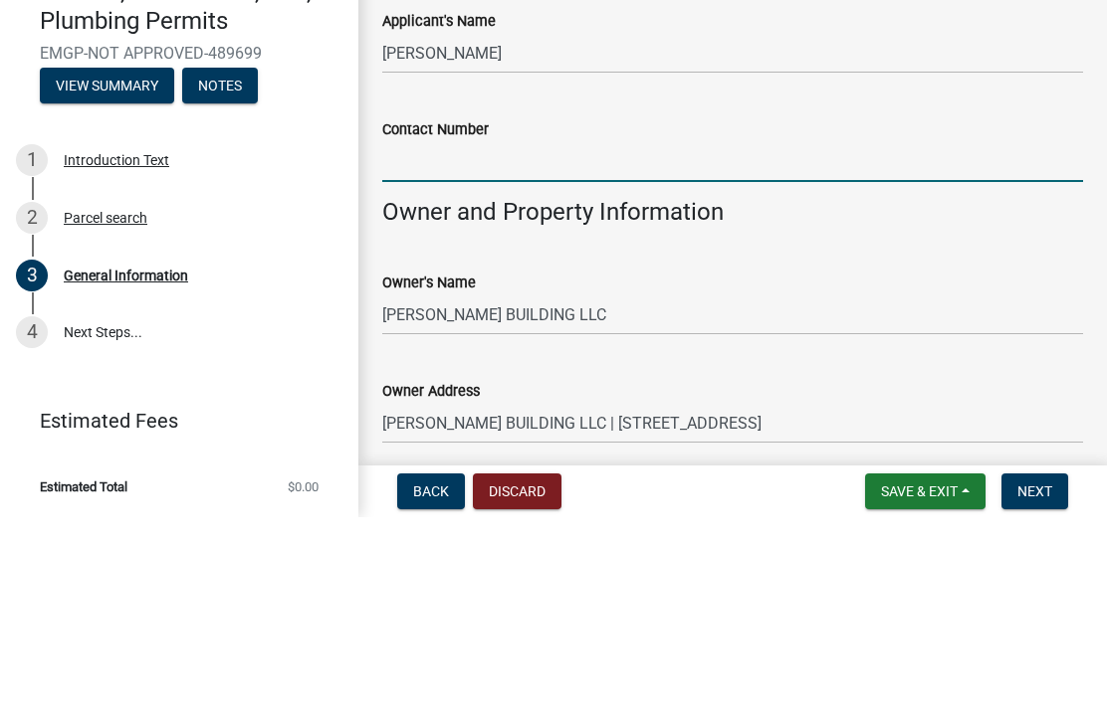
type input "3606727534"
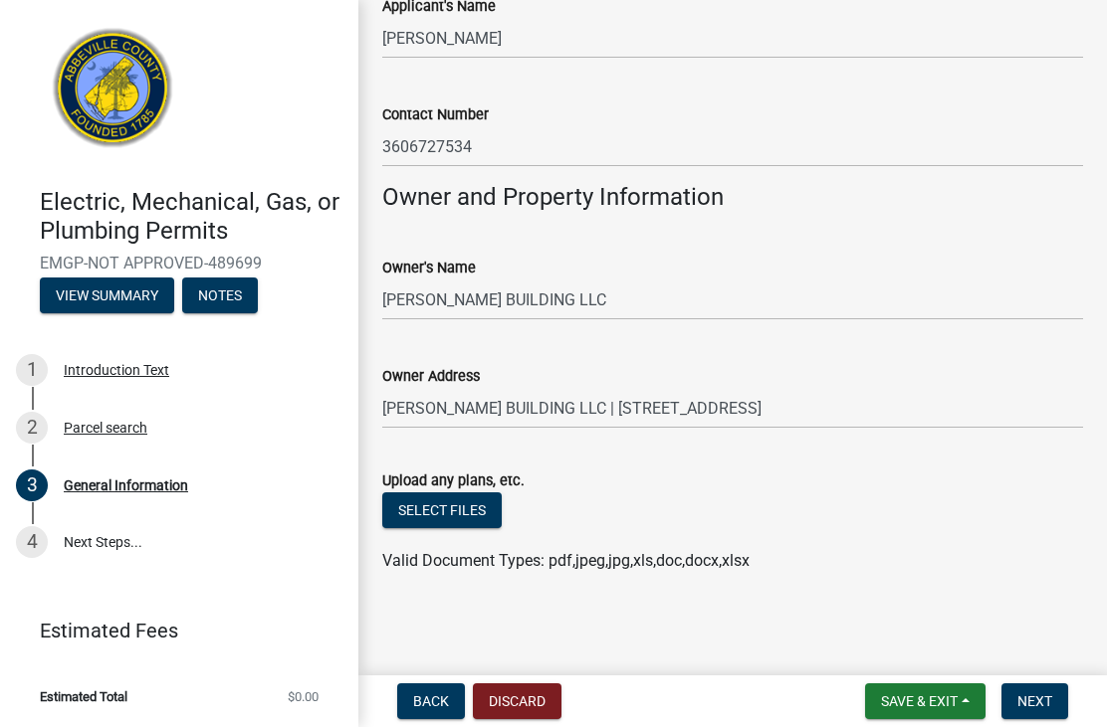
scroll to position [1412, 0]
click at [1046, 709] on span "Next" at bounding box center [1034, 702] width 35 height 16
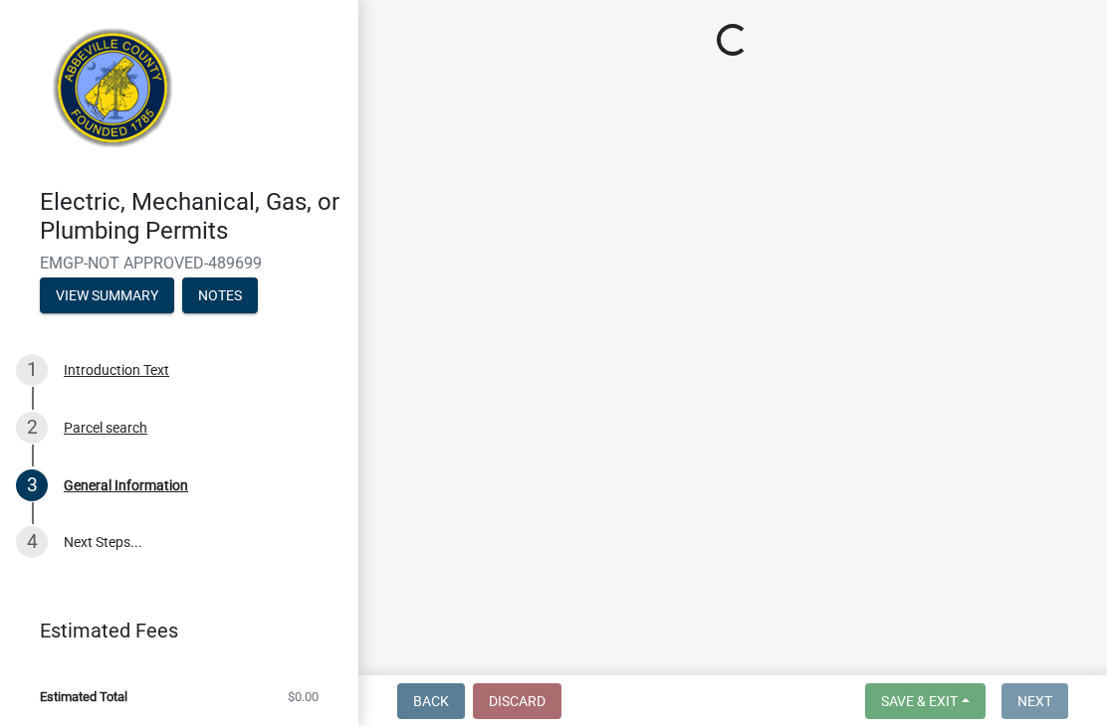
scroll to position [0, 0]
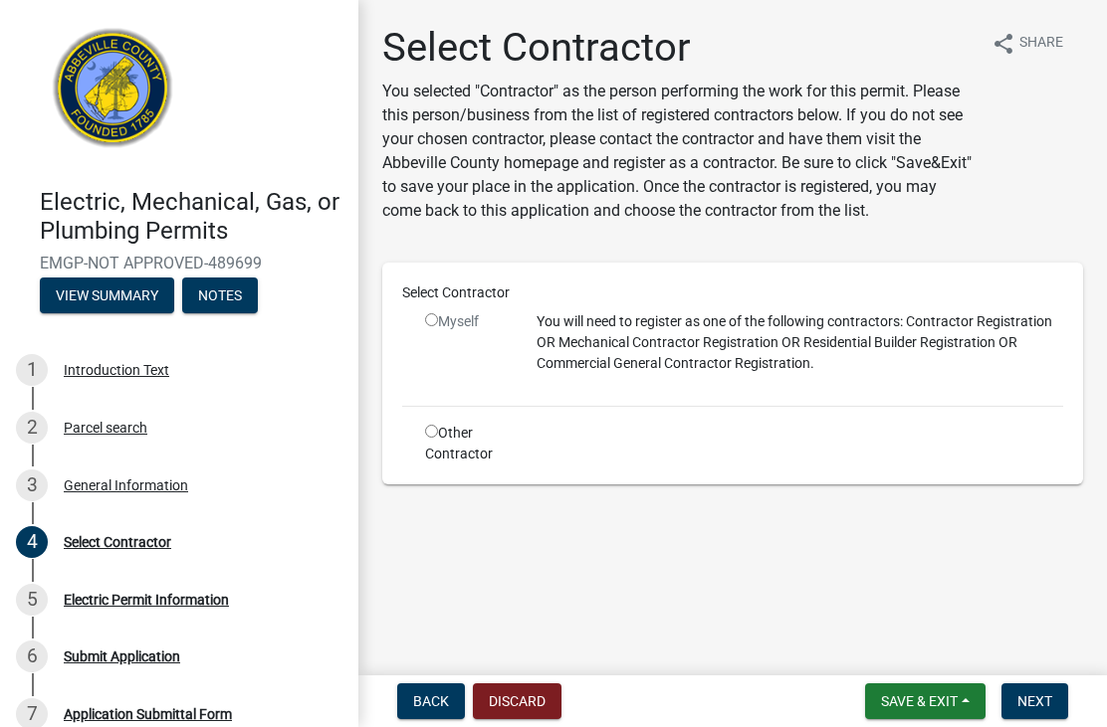
click at [434, 437] on input "radio" at bounding box center [431, 431] width 13 height 13
radio input "true"
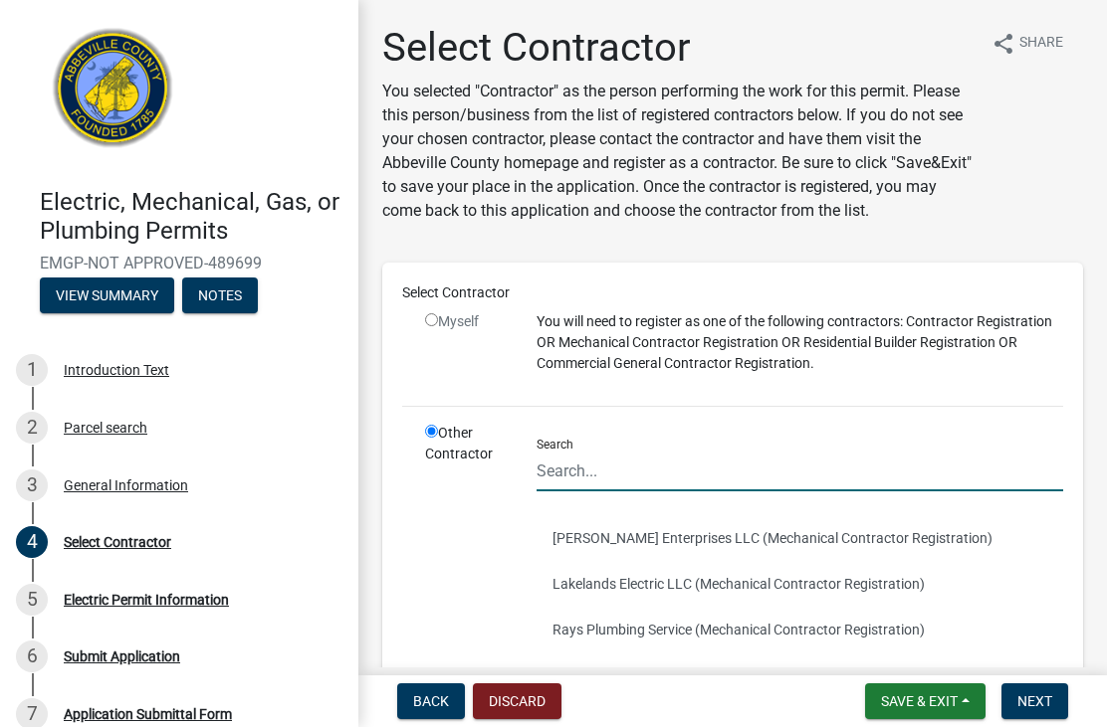
click at [726, 473] on input "Search" at bounding box center [799, 471] width 526 height 41
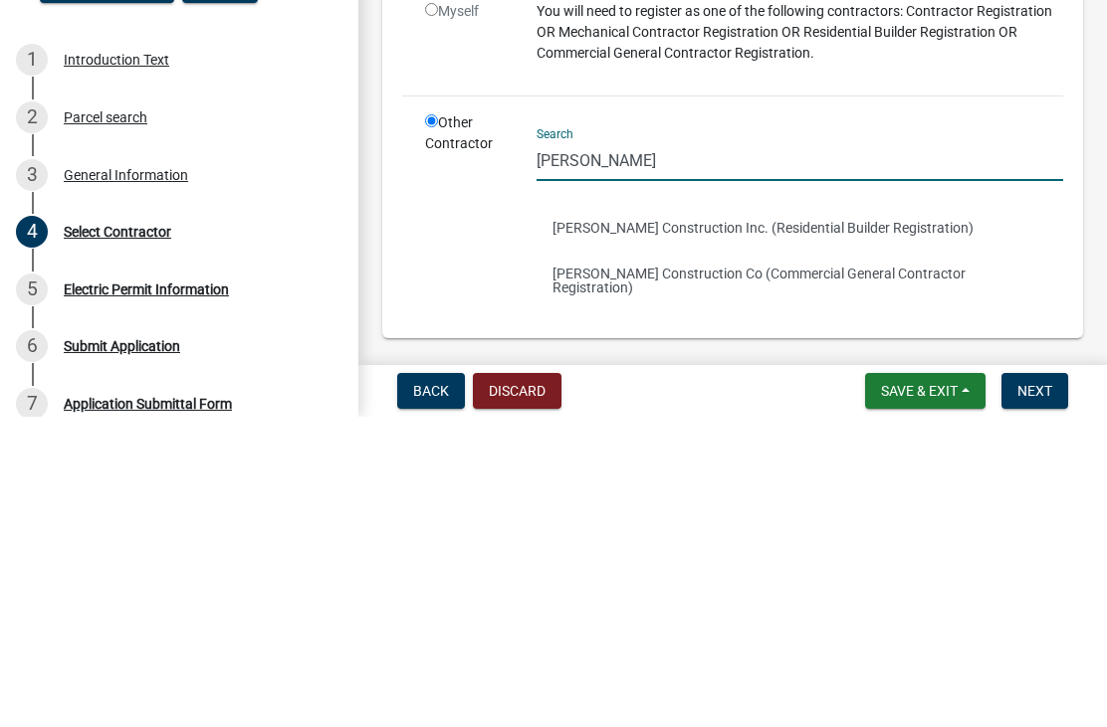
type input "[PERSON_NAME]"
click at [854, 561] on button "[PERSON_NAME] Construction Co (Commercial General Contractor Registration)" at bounding box center [799, 591] width 526 height 60
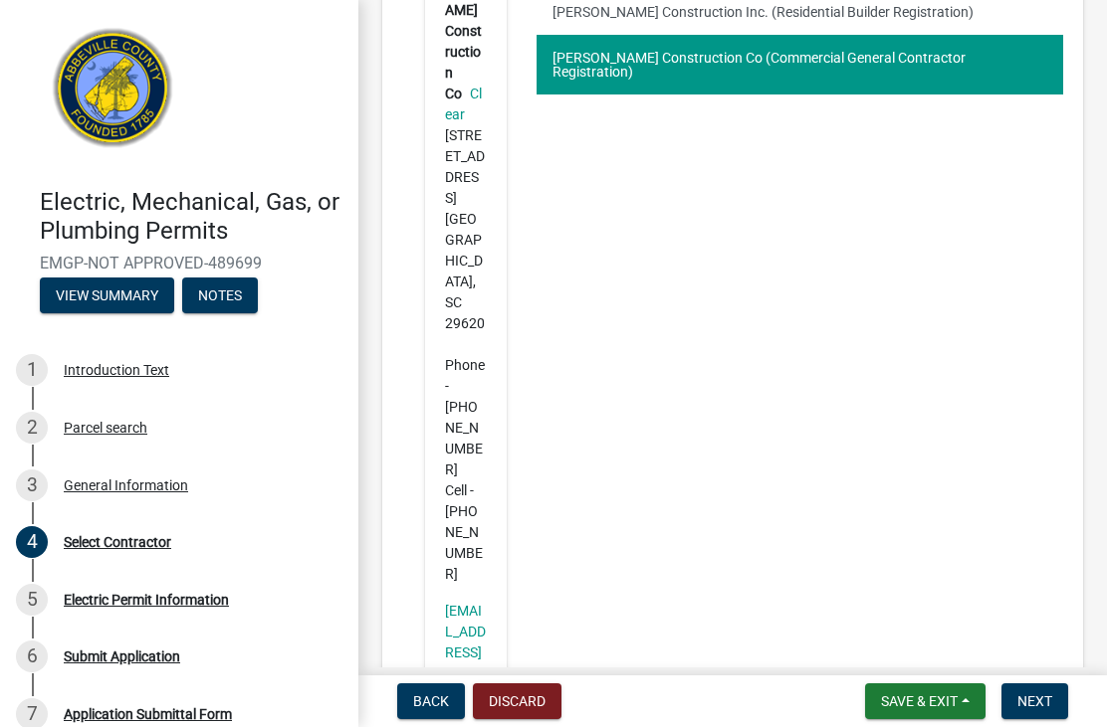
scroll to position [525, 0]
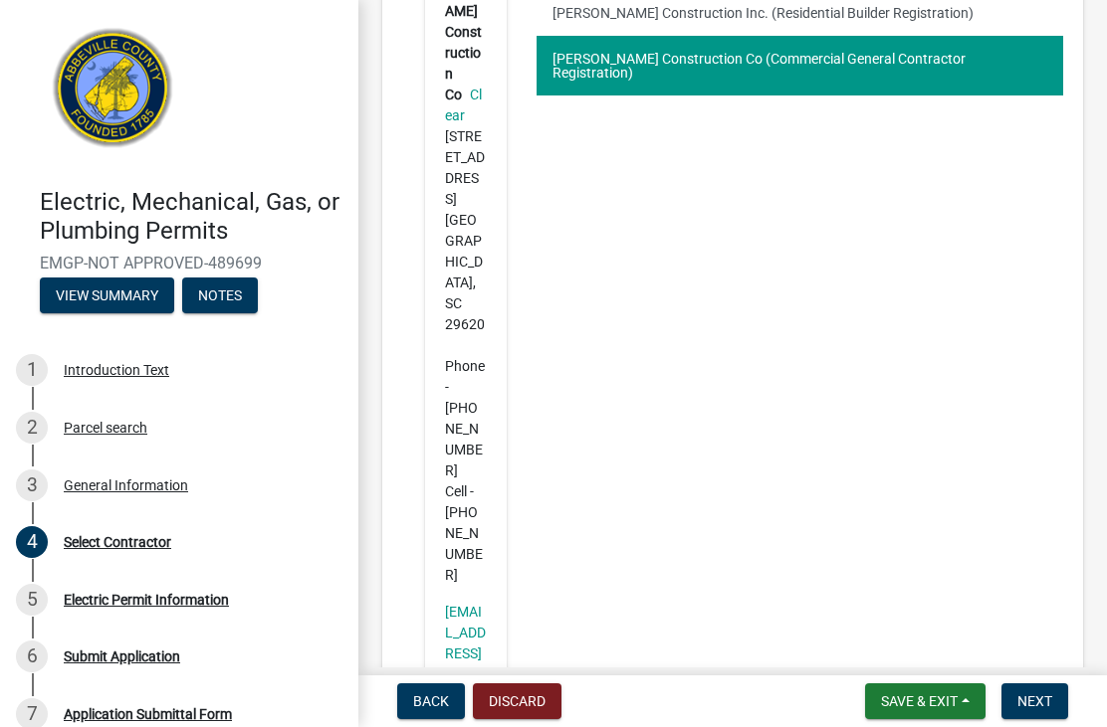
click at [1038, 697] on span "Next" at bounding box center [1034, 702] width 35 height 16
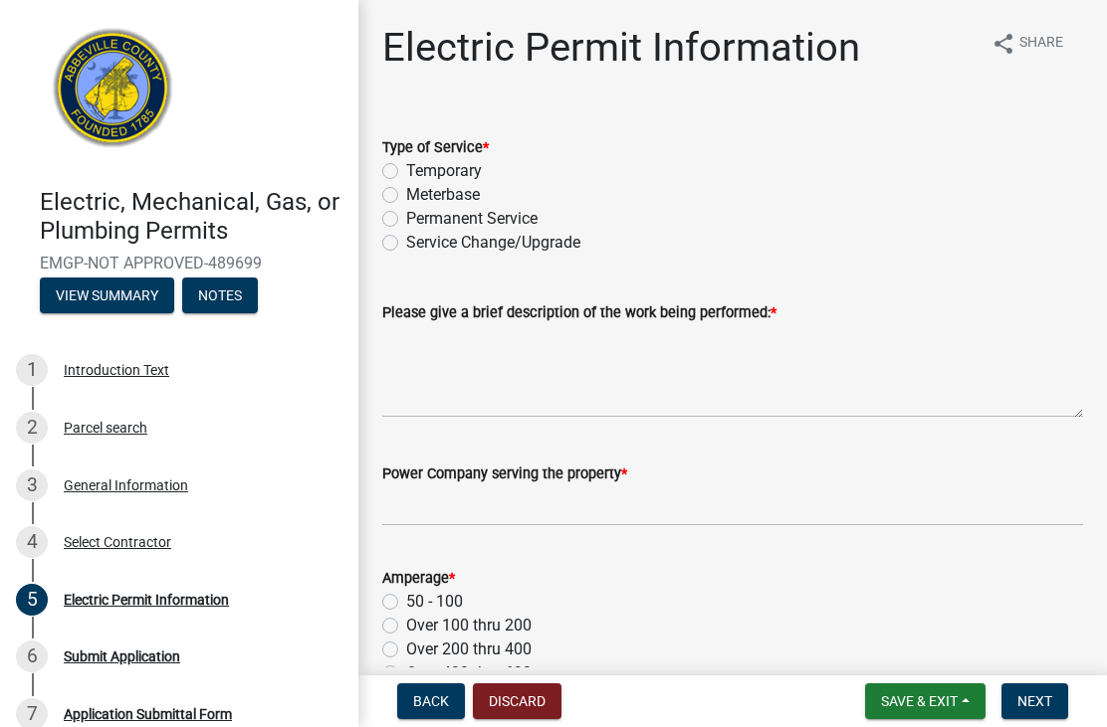
scroll to position [0, 0]
click at [703, 502] on input "Power Company serving the property *" at bounding box center [732, 506] width 701 height 41
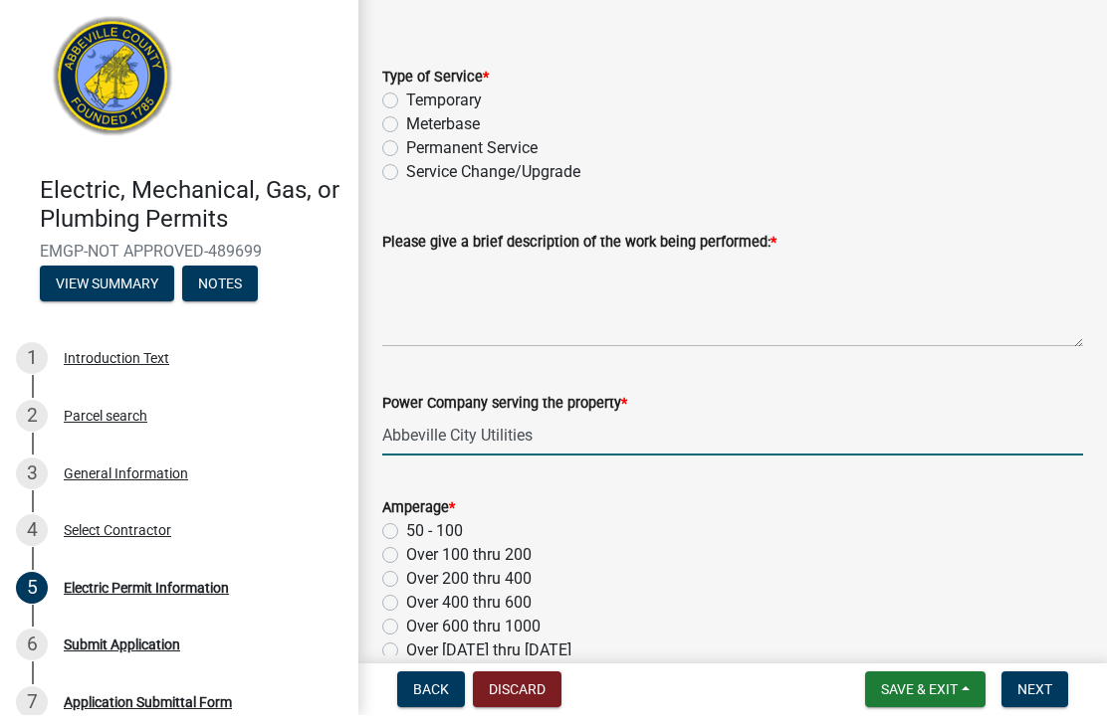
scroll to position [58, 0]
type input "Abbeville City Utilities"
click at [406, 152] on label "Permanent Service" at bounding box center [471, 161] width 131 height 24
click at [406, 152] on input "Permanent Service" at bounding box center [412, 155] width 13 height 13
radio input "true"
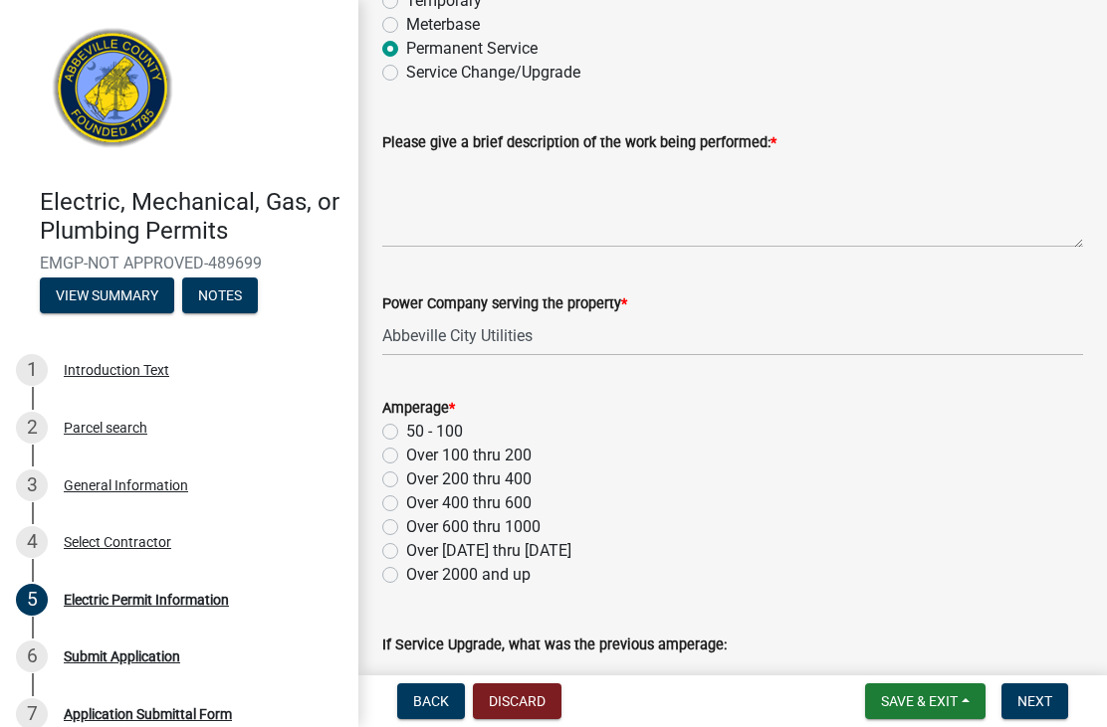
scroll to position [171, 0]
click at [813, 237] on textarea "Please give a brief description of the work being performed: *" at bounding box center [732, 200] width 701 height 94
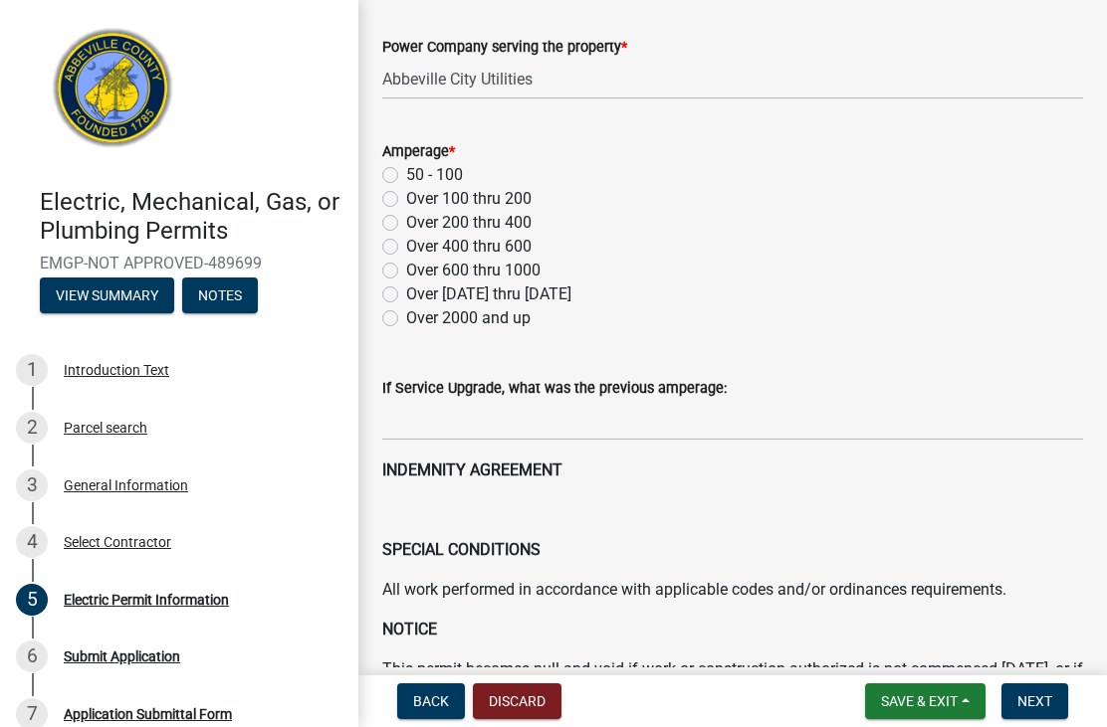
scroll to position [430, 0]
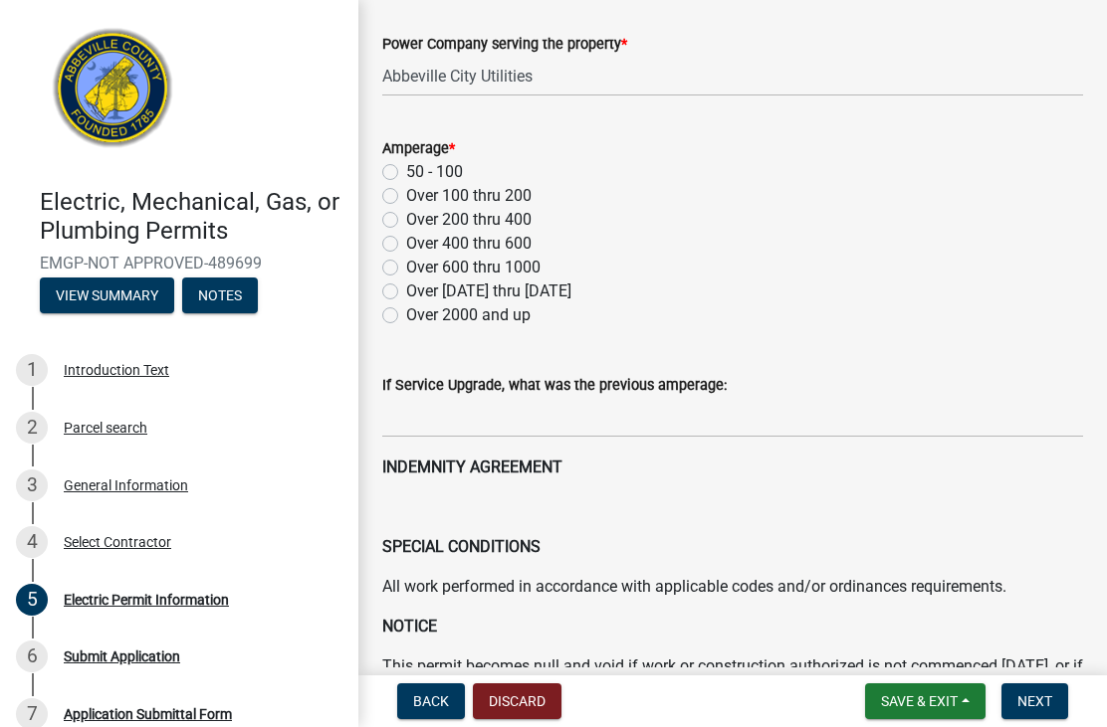
type textarea "Wiring 1500 sq/ft space including adding 150 amp service panel off of existing …"
click at [406, 224] on label "Over 200 thru 400" at bounding box center [468, 220] width 125 height 24
click at [406, 221] on input "Over 200 thru 400" at bounding box center [412, 214] width 13 height 13
radio input "true"
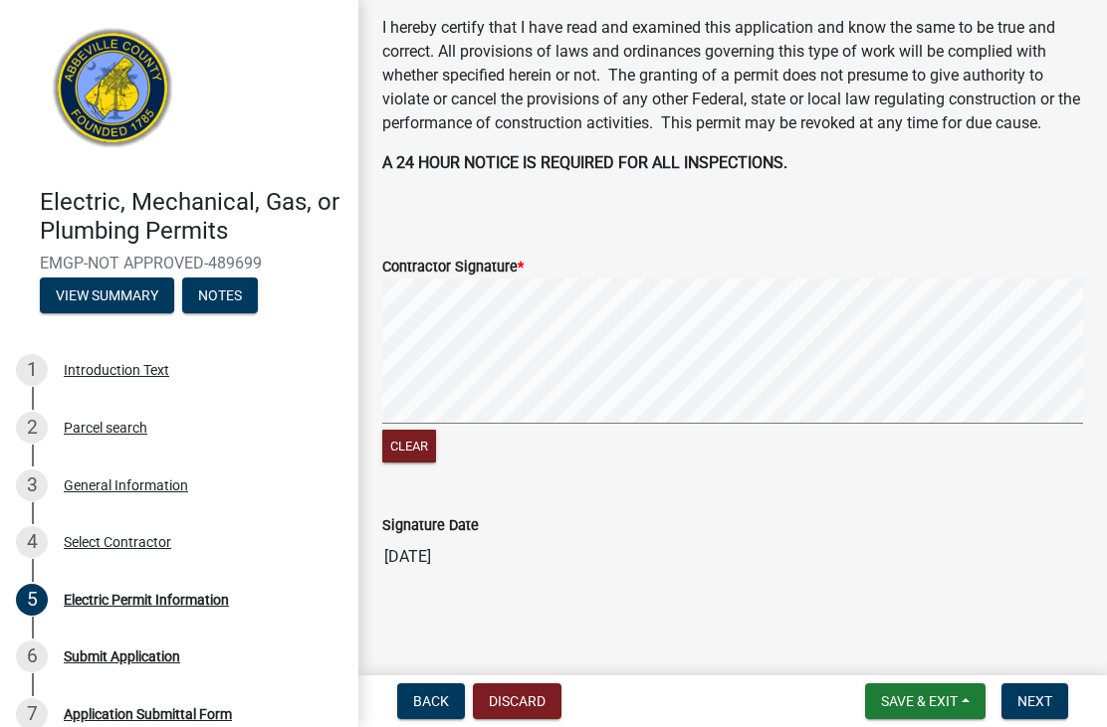
scroll to position [1155, 0]
click at [425, 448] on button "Clear" at bounding box center [409, 447] width 54 height 33
click at [78, 483] on div "General Information" at bounding box center [126, 486] width 124 height 14
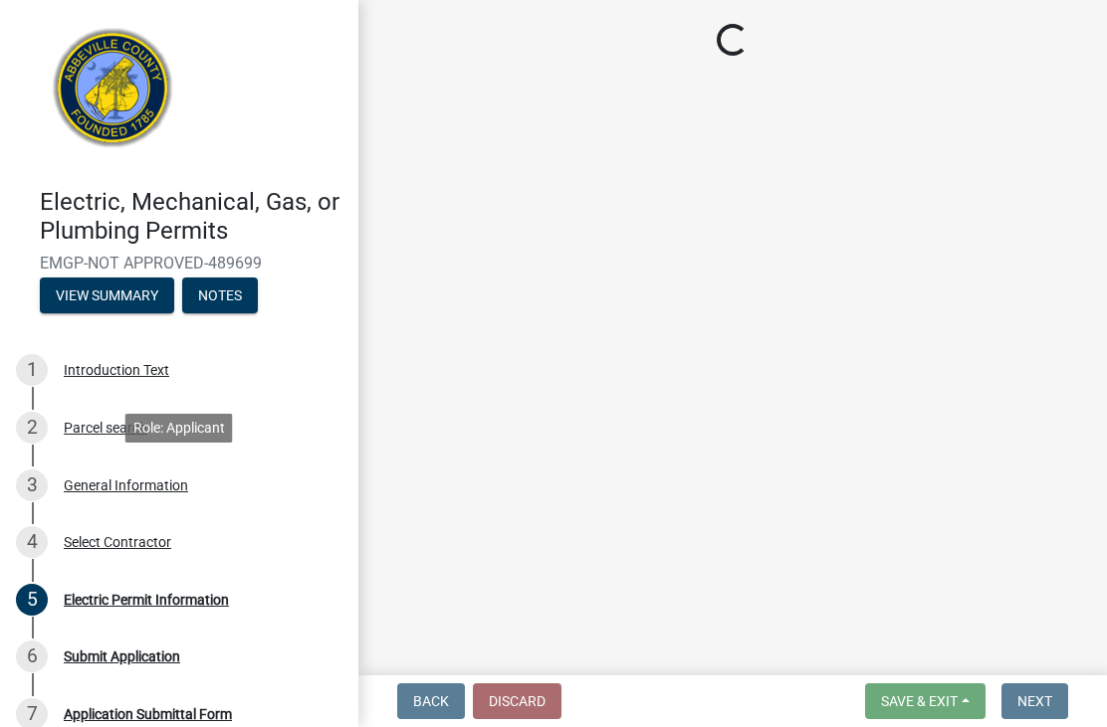
click at [76, 543] on div "Select Contractor" at bounding box center [117, 542] width 107 height 14
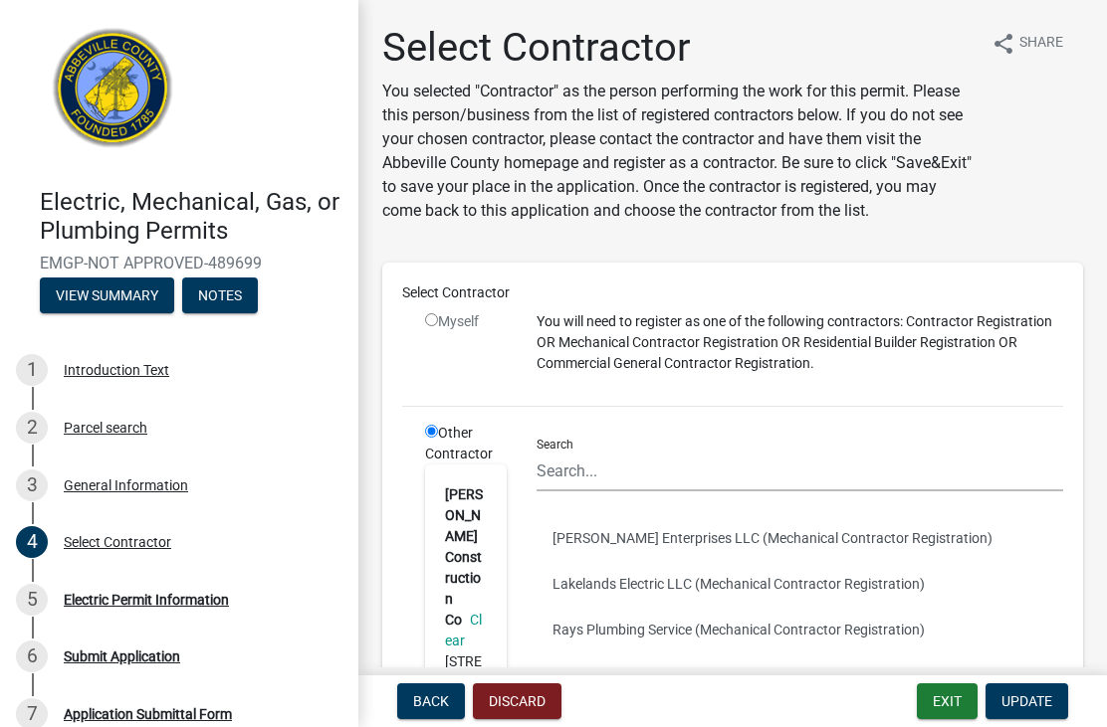
click at [445, 317] on div "Myself" at bounding box center [466, 321] width 82 height 21
click at [438, 313] on input "radio" at bounding box center [431, 319] width 13 height 13
radio input "false"
radio input "true"
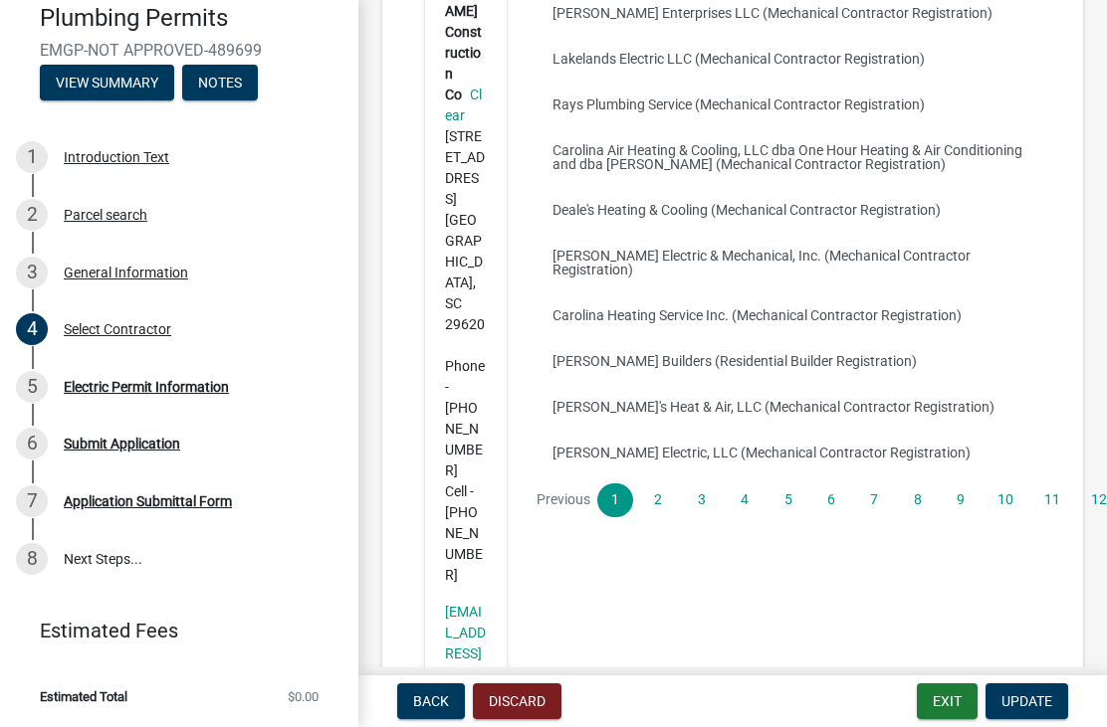
scroll to position [212, 0]
click at [75, 506] on div "Application Submittal Form" at bounding box center [148, 503] width 168 height 14
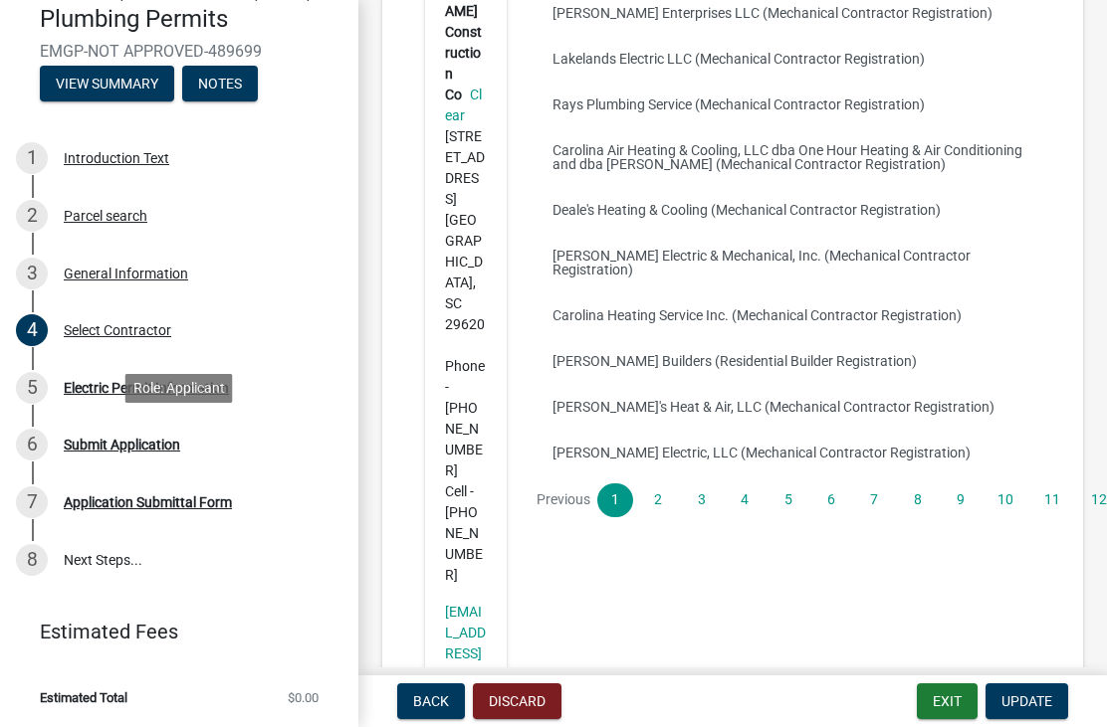
click at [85, 441] on div "Submit Application" at bounding box center [122, 445] width 116 height 14
click at [81, 395] on div "5 Electric Permit Information" at bounding box center [171, 388] width 310 height 32
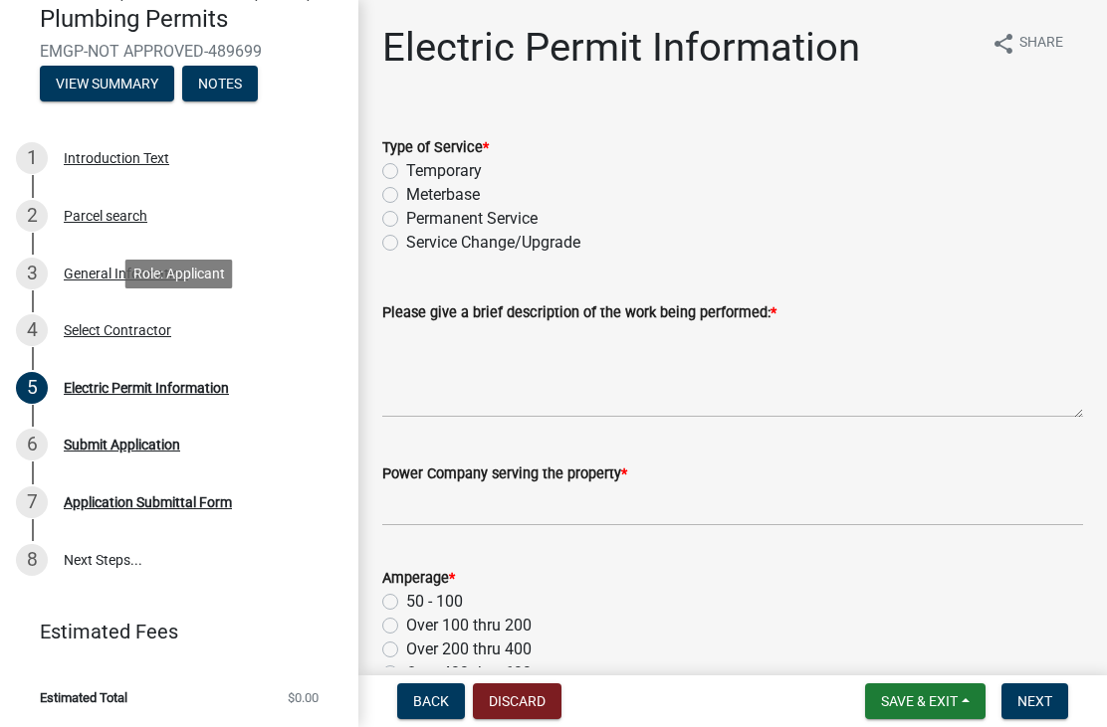
click at [79, 325] on div "Select Contractor" at bounding box center [117, 330] width 107 height 14
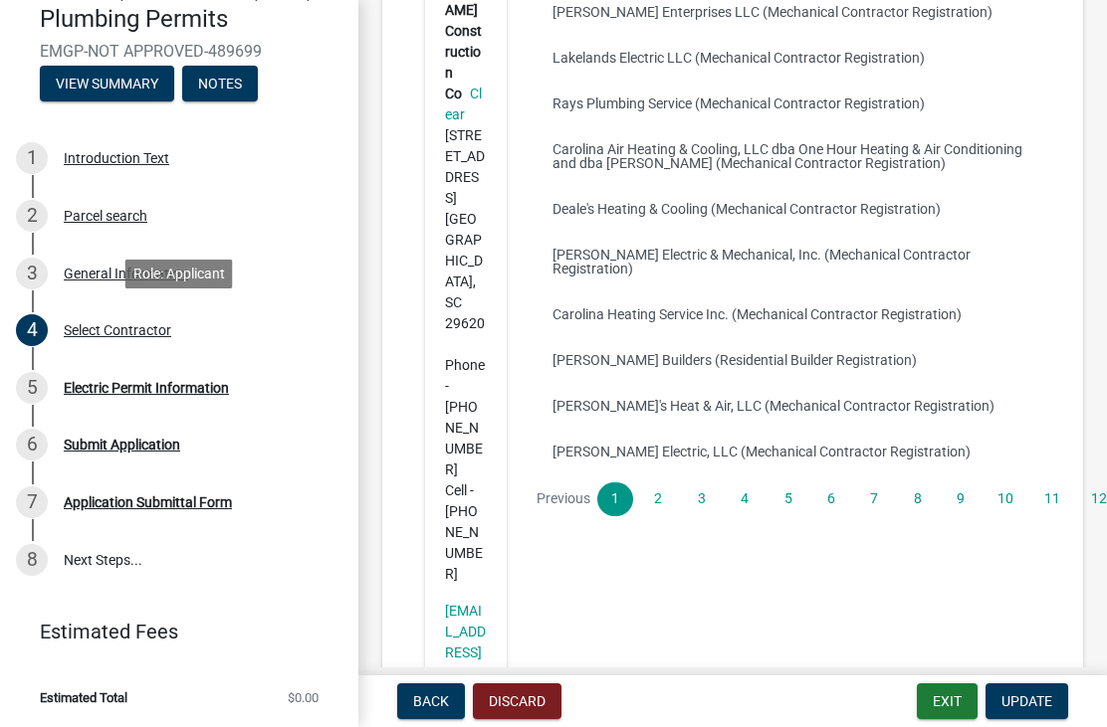
scroll to position [525, 0]
click at [1055, 702] on button "Update" at bounding box center [1026, 702] width 83 height 36
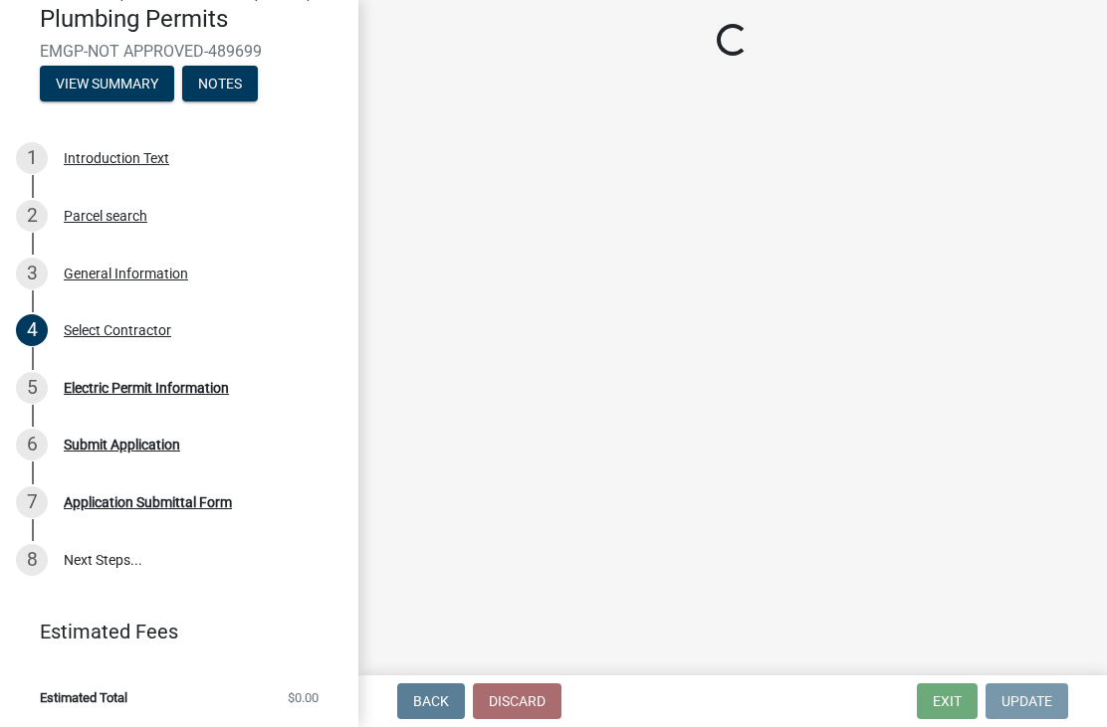
scroll to position [0, 0]
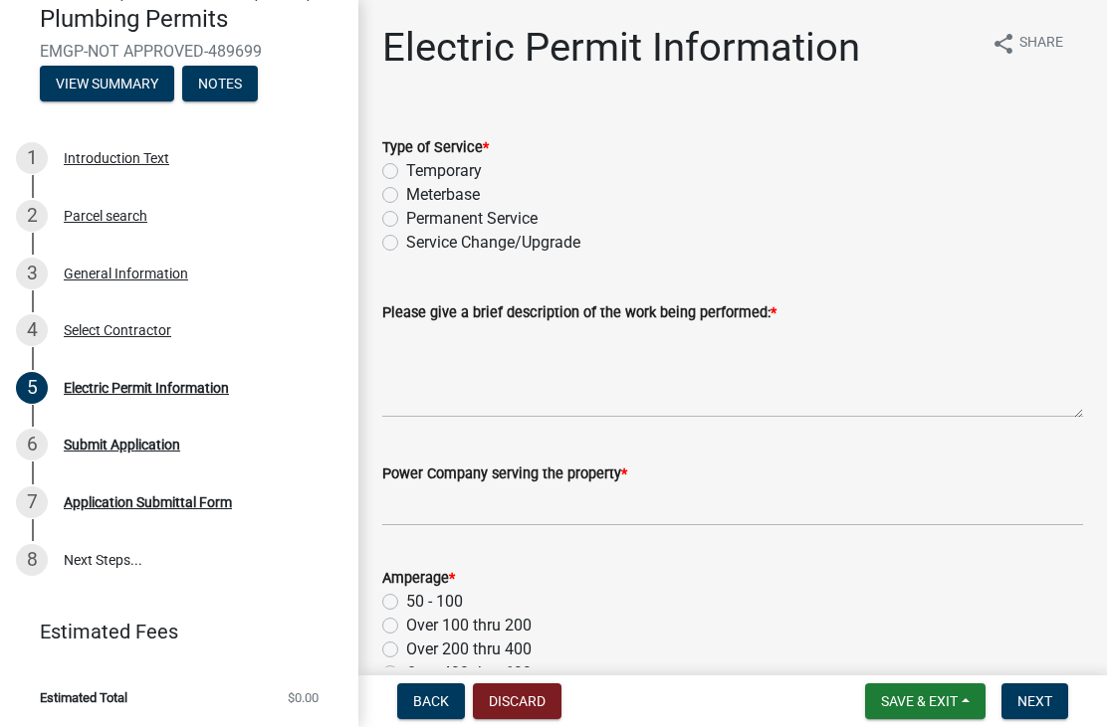
click at [406, 217] on label "Permanent Service" at bounding box center [471, 219] width 131 height 24
click at [406, 217] on input "Permanent Service" at bounding box center [412, 213] width 13 height 13
radio input "true"
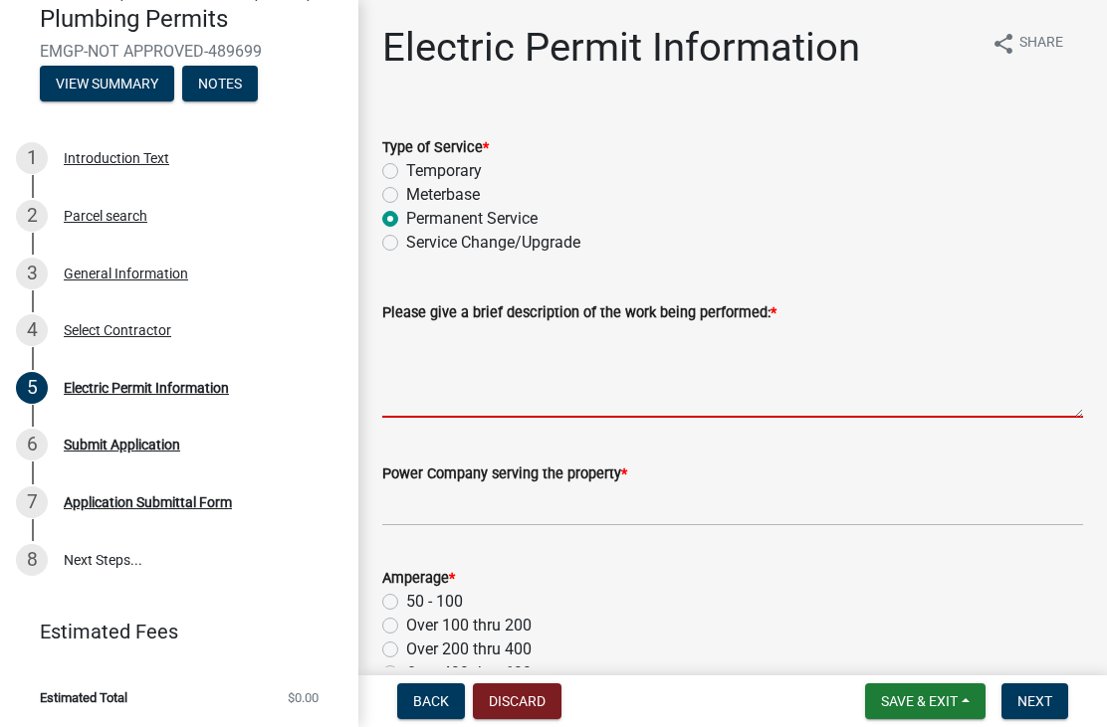
click at [639, 391] on textarea "Please give a brief description of the work being performed: *" at bounding box center [732, 371] width 701 height 94
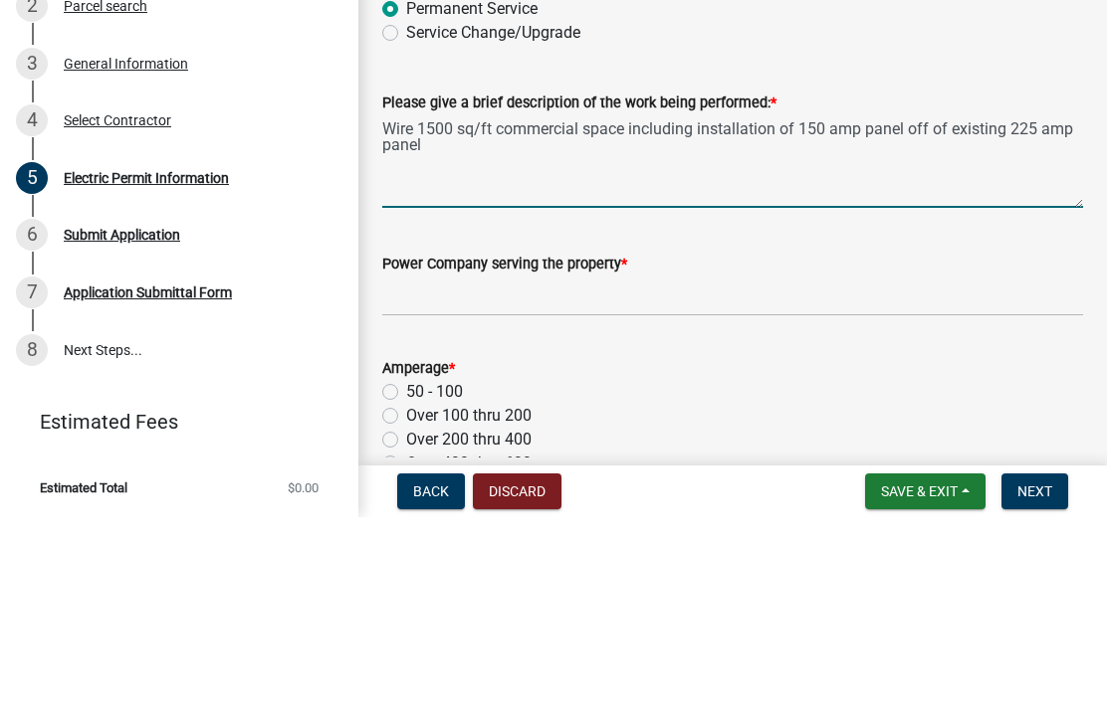
type textarea "Wire 1500 sq/ft commercial space including installation of 150 amp panel off of…"
click at [750, 486] on input "Power Company serving the property *" at bounding box center [732, 506] width 701 height 41
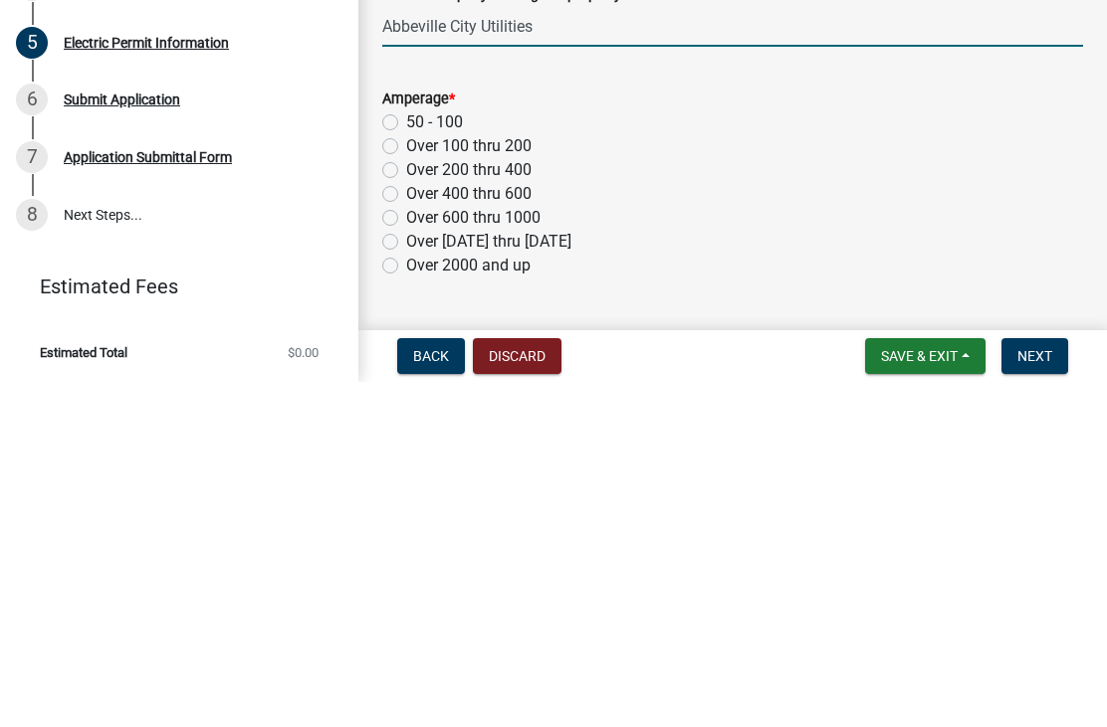
scroll to position [138, 0]
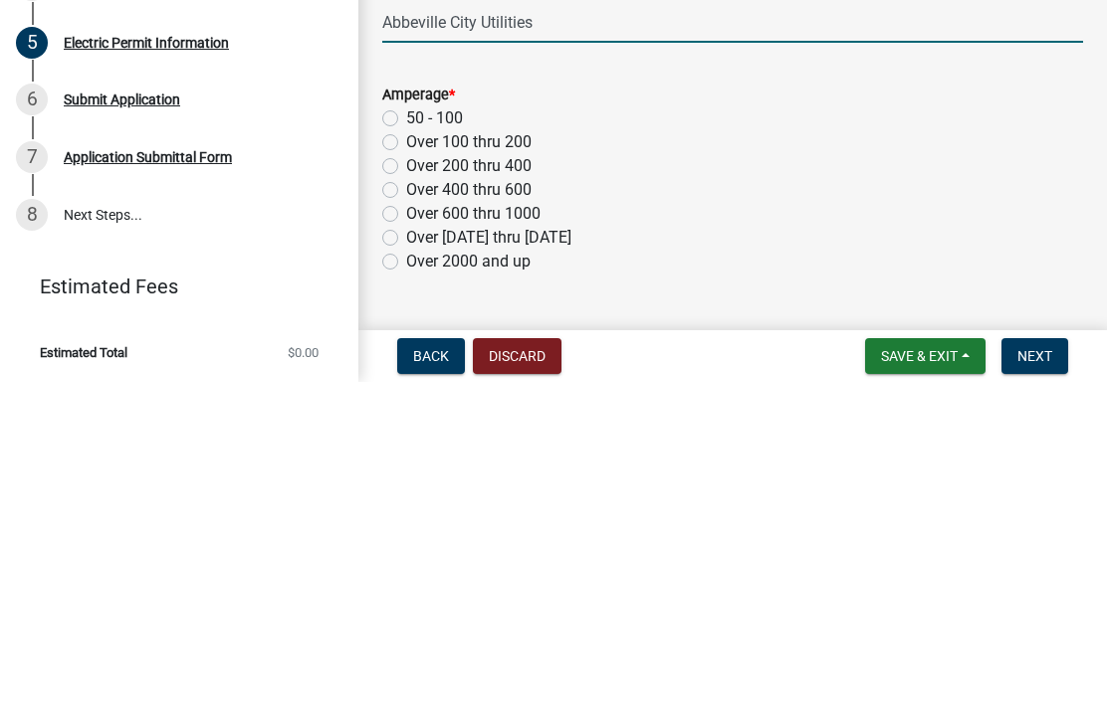
type input "Abbeville City Utilities"
click at [406, 500] on label "Over 200 thru 400" at bounding box center [468, 512] width 125 height 24
click at [406, 500] on input "Over 200 thru 400" at bounding box center [412, 506] width 13 height 13
radio input "true"
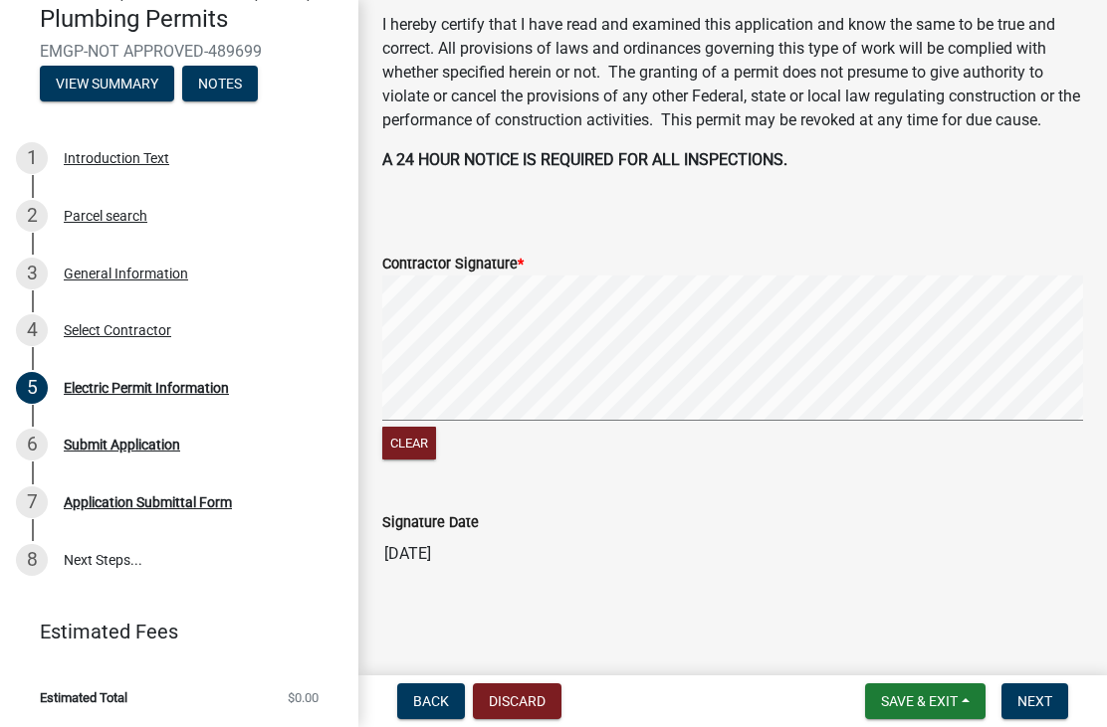
scroll to position [1158, 0]
click at [928, 708] on span "Save & Exit" at bounding box center [919, 702] width 77 height 16
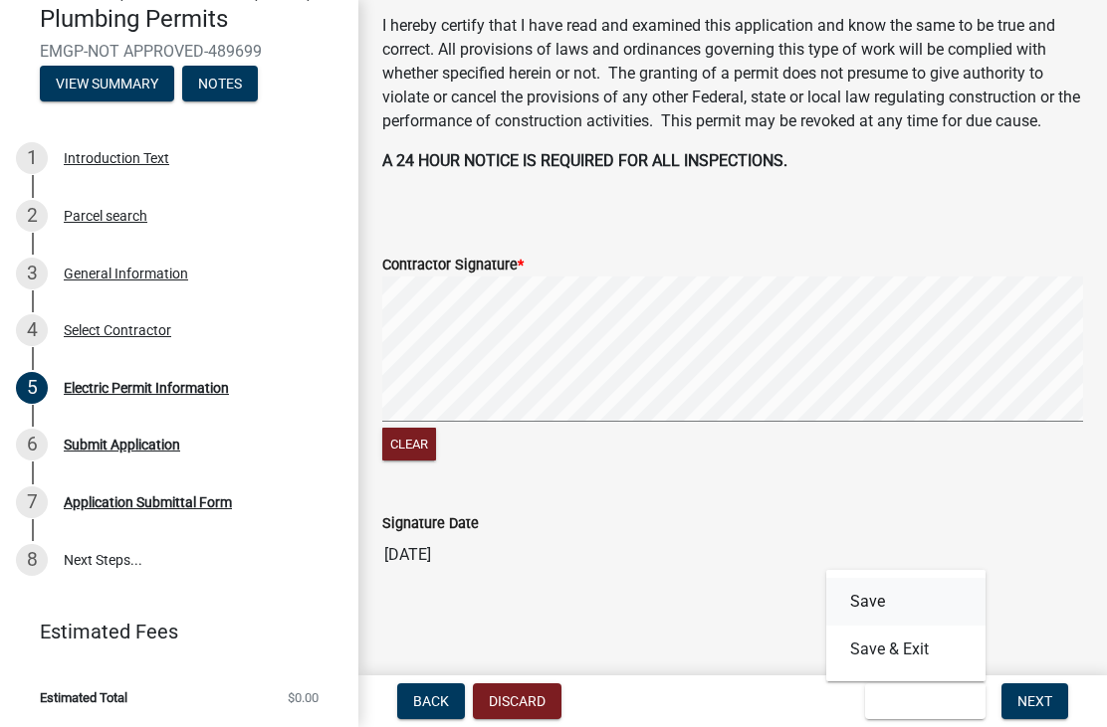
click at [878, 593] on button "Save" at bounding box center [905, 602] width 159 height 48
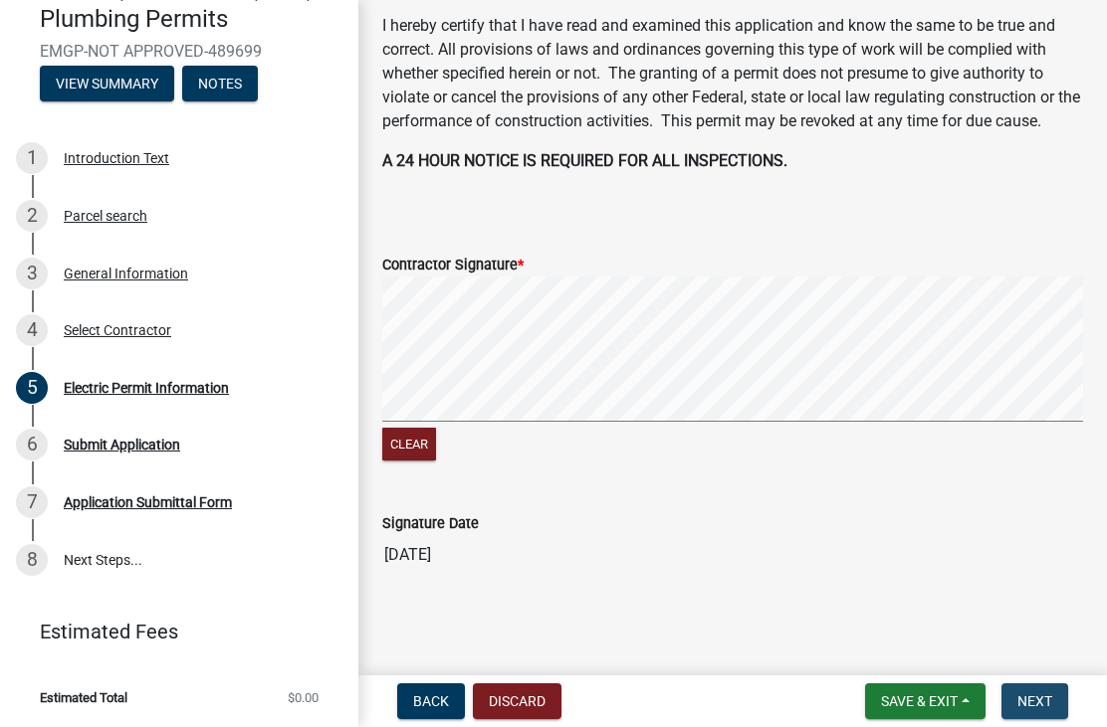
click at [1052, 700] on button "Next" at bounding box center [1034, 702] width 67 height 36
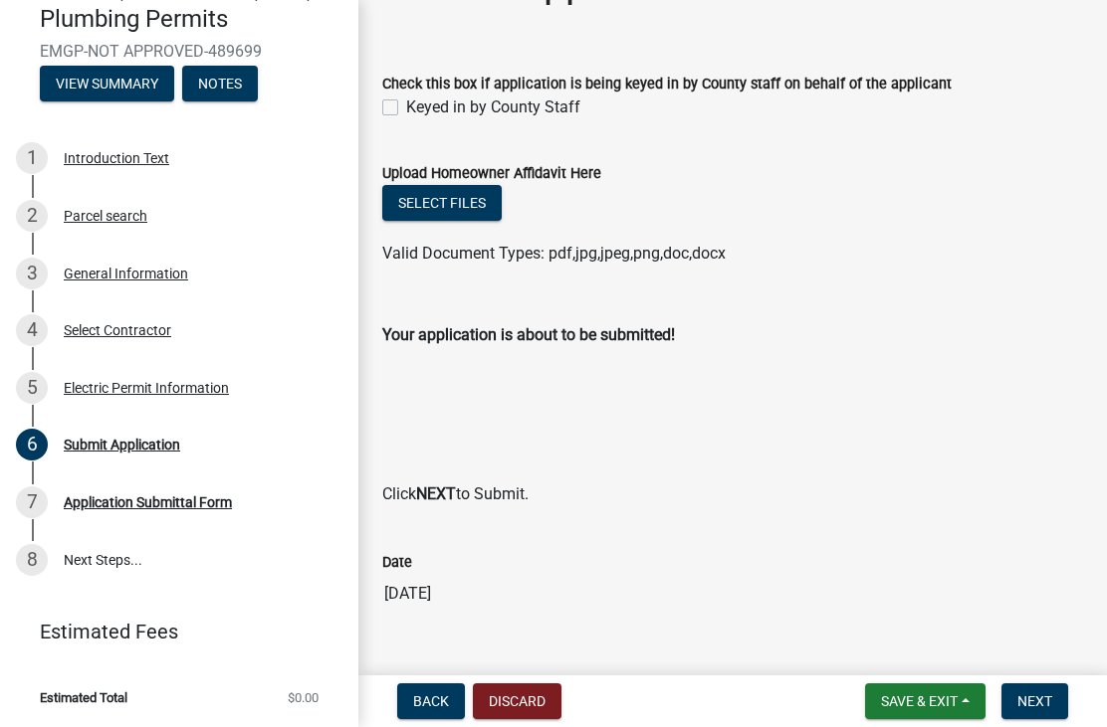
scroll to position [63, 0]
click at [1051, 714] on button "Next" at bounding box center [1034, 702] width 67 height 36
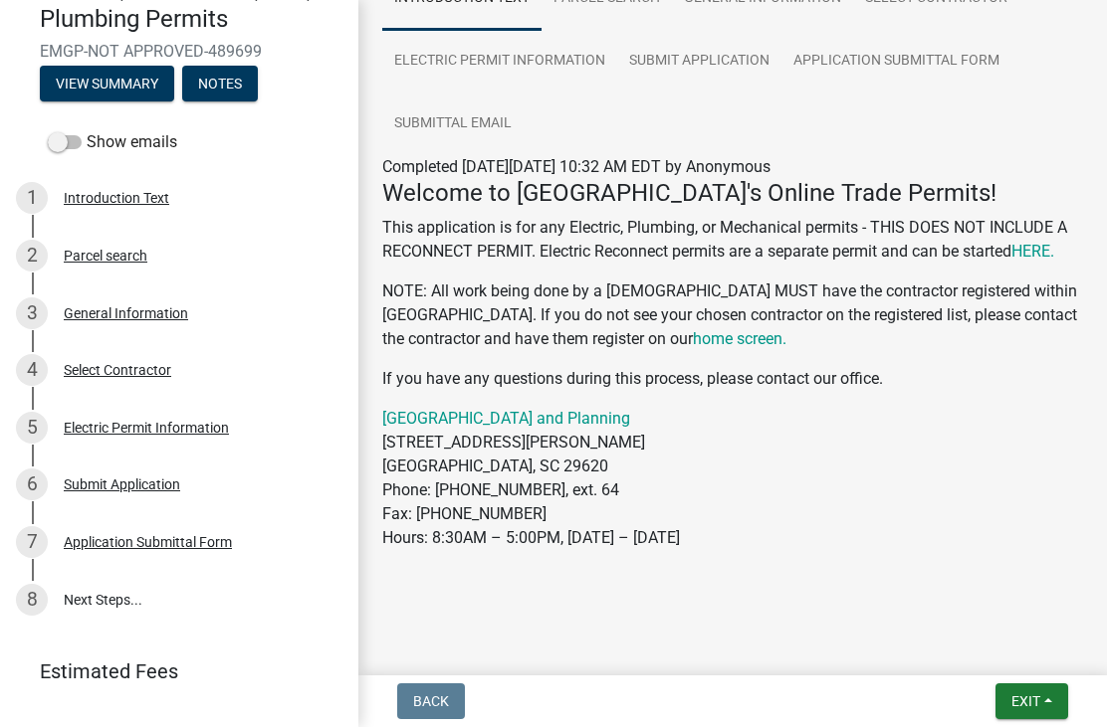
scroll to position [207, 0]
click at [78, 592] on link "8 Next Steps..." at bounding box center [179, 600] width 358 height 58
click at [86, 598] on link "8 Next Steps..." at bounding box center [179, 600] width 358 height 58
